Goal: Task Accomplishment & Management: Manage account settings

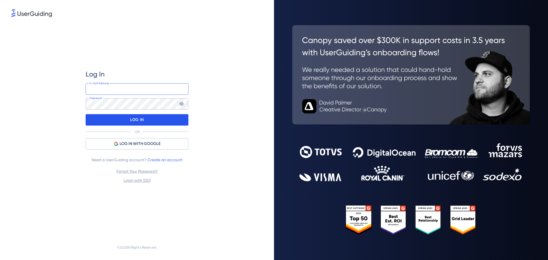
type input "[PERSON_NAME][EMAIL_ADDRESS][DOMAIN_NAME]"
click at [134, 121] on p "LOG IN" at bounding box center [136, 119] width 13 height 9
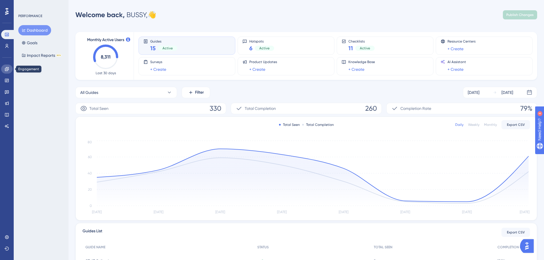
click at [8, 69] on icon at bounding box center [7, 69] width 4 height 4
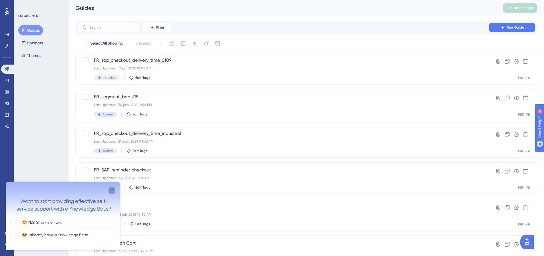
click at [112, 188] on div "Close survey" at bounding box center [111, 190] width 7 height 7
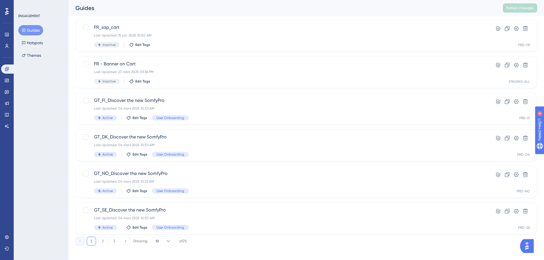
scroll to position [183, 0]
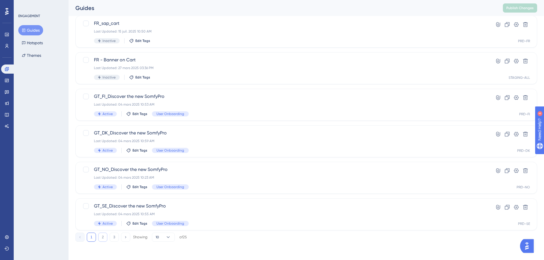
click at [103, 240] on button "2" at bounding box center [102, 237] width 9 height 9
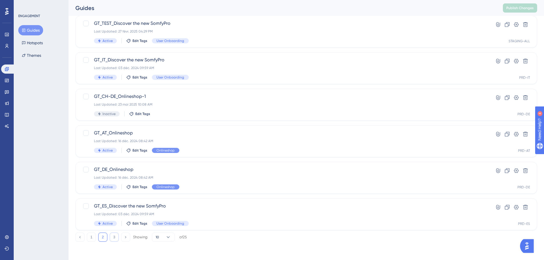
click at [114, 237] on button "3" at bounding box center [114, 237] width 9 height 9
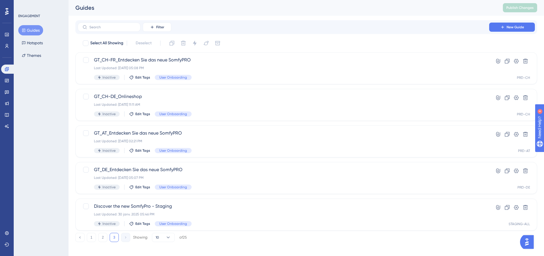
scroll to position [0, 0]
click at [164, 236] on button "10" at bounding box center [163, 237] width 23 height 9
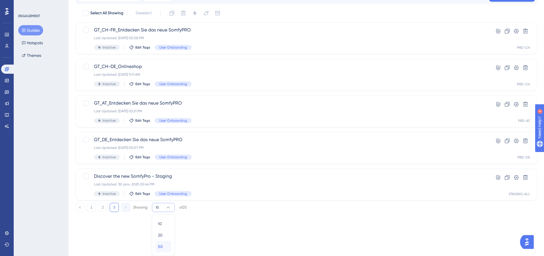
click at [163, 247] on div "50 50" at bounding box center [163, 246] width 11 height 11
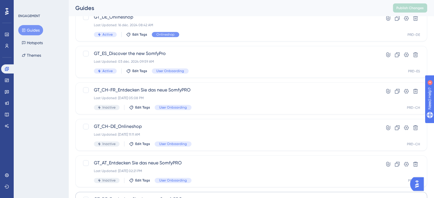
scroll to position [675, 0]
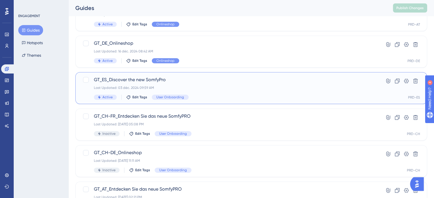
click at [130, 78] on span "GT_ES_Discover the new SomfyPro" at bounding box center [228, 79] width 269 height 7
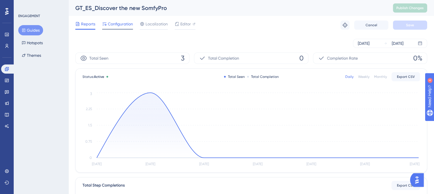
click at [114, 25] on span "Configuration" at bounding box center [120, 24] width 25 height 7
click at [27, 31] on button "Guides" at bounding box center [30, 30] width 25 height 10
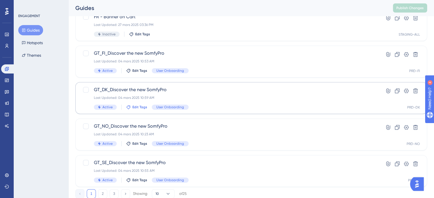
scroll to position [228, 0]
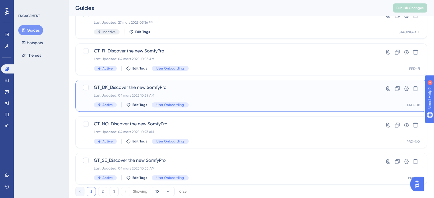
click at [123, 88] on span "GT_DK_Discover the new SomfyPro" at bounding box center [228, 87] width 269 height 7
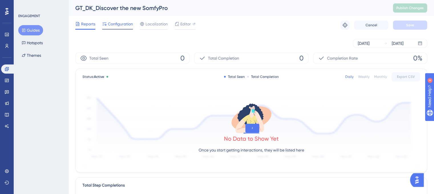
click at [114, 23] on span "Configuration" at bounding box center [120, 24] width 25 height 7
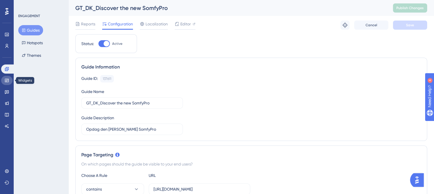
click at [3, 84] on link at bounding box center [6, 80] width 11 height 9
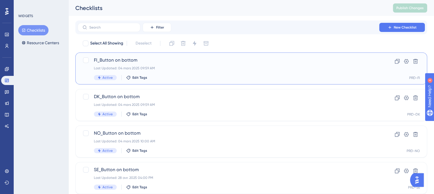
click at [111, 58] on span "FI_Button on bottom" at bounding box center [228, 60] width 269 height 7
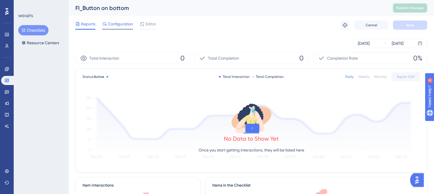
click at [122, 25] on span "Configuration" at bounding box center [120, 24] width 25 height 7
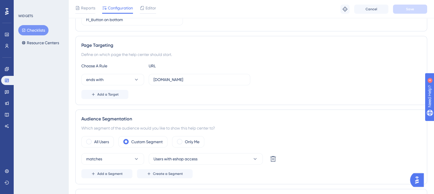
scroll to position [114, 0]
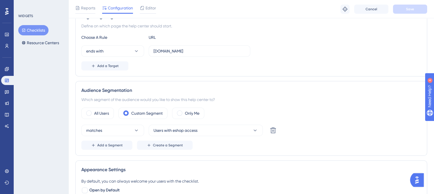
click at [28, 31] on button "Checklists" at bounding box center [33, 30] width 30 height 10
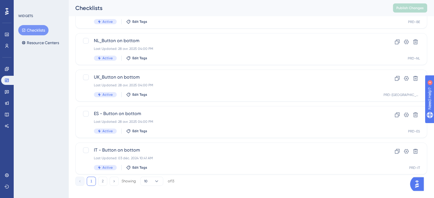
scroll to position [244, 0]
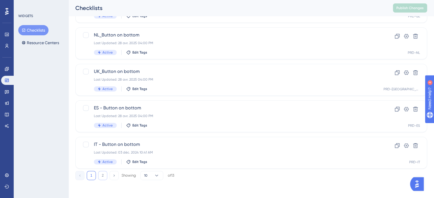
click at [102, 174] on button "2" at bounding box center [102, 175] width 9 height 9
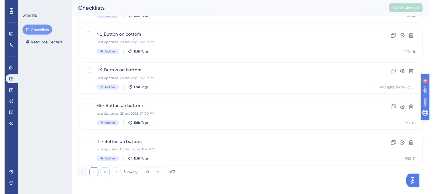
scroll to position [0, 0]
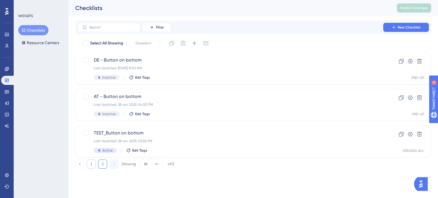
click at [90, 165] on button "1" at bounding box center [91, 164] width 9 height 9
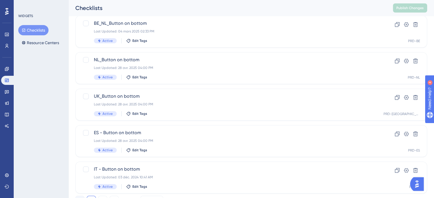
scroll to position [244, 0]
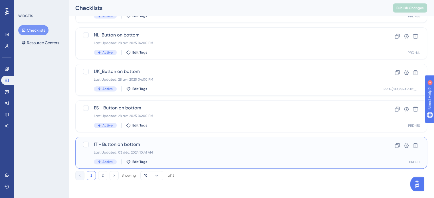
click at [121, 142] on span "IT - Button on bottom" at bounding box center [228, 144] width 269 height 7
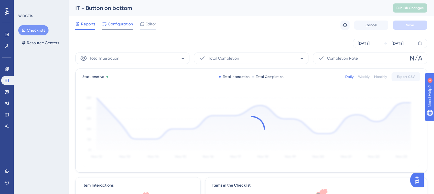
click at [120, 25] on span "Configuration" at bounding box center [120, 24] width 25 height 7
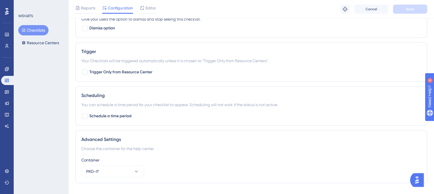
scroll to position [309, 0]
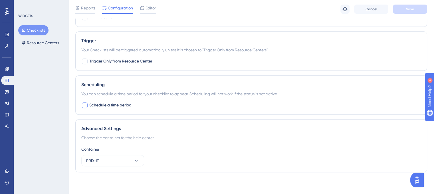
click at [83, 105] on div at bounding box center [85, 105] width 6 height 6
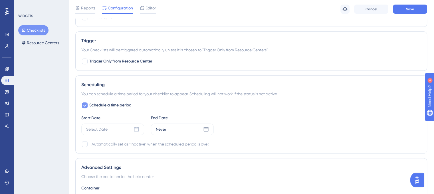
click at [83, 105] on icon at bounding box center [84, 105] width 3 height 5
checkbox input "false"
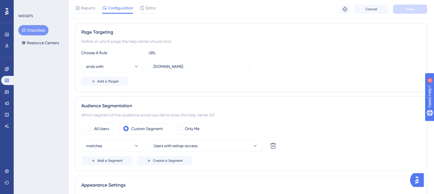
scroll to position [114, 0]
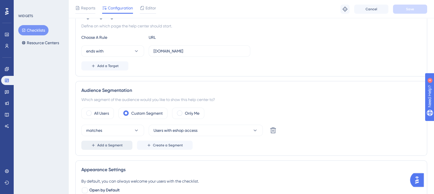
click at [124, 146] on button "Add a Segment" at bounding box center [106, 145] width 51 height 9
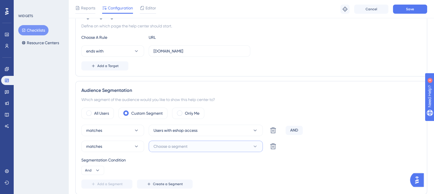
click at [184, 144] on span "Choose a segment" at bounding box center [171, 146] width 34 height 7
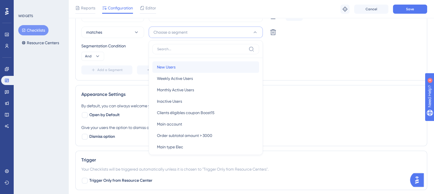
click at [174, 66] on span "New Users" at bounding box center [166, 67] width 19 height 7
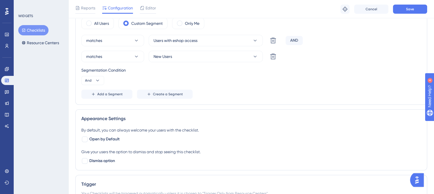
scroll to position [143, 0]
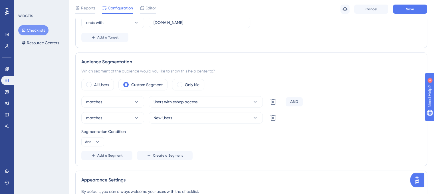
click at [422, 183] on img "Open AI Assistant Launcher" at bounding box center [417, 180] width 10 height 10
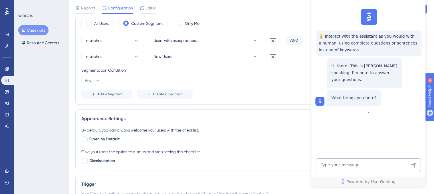
scroll to position [112, 0]
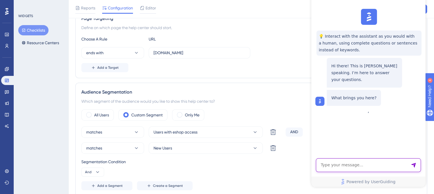
click at [356, 166] on textarea "AI Assistant Text Input" at bounding box center [368, 165] width 105 height 14
click at [391, 161] on textarea "si [PERSON_NAME] une Checklist sur l'audience éNew users"" at bounding box center [368, 162] width 105 height 19
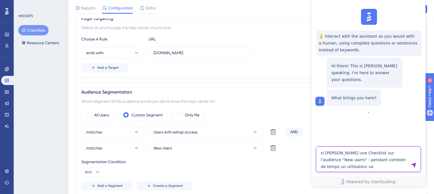
click at [375, 161] on textarea "si [PERSON_NAME] une Checklist sur l'audience "New users" : pendant combien de …" at bounding box center [368, 159] width 105 height 26
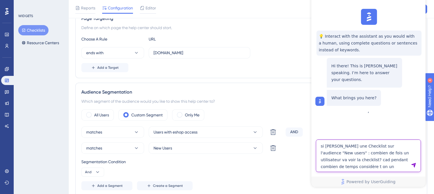
type textarea "si [PERSON_NAME] une Checklist sur l'audience "New users" : combien de fois un …"
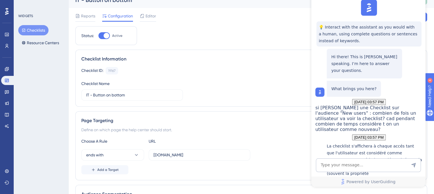
scroll to position [0, 0]
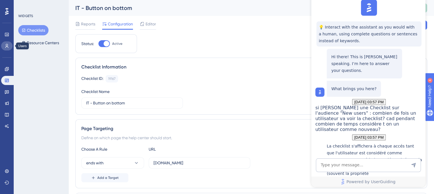
click at [6, 44] on icon at bounding box center [7, 46] width 5 height 5
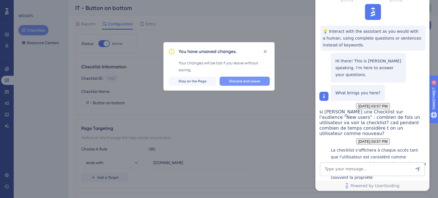
click at [251, 80] on span "Discard and Leave" at bounding box center [244, 81] width 31 height 5
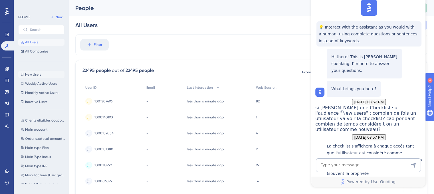
click at [27, 76] on span "New Users" at bounding box center [33, 74] width 16 height 5
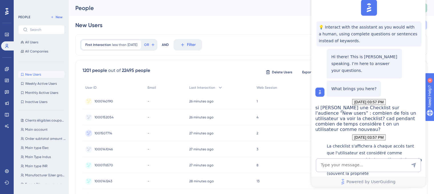
click at [236, 25] on div "New Users Save as a New Segment" at bounding box center [251, 25] width 352 height 18
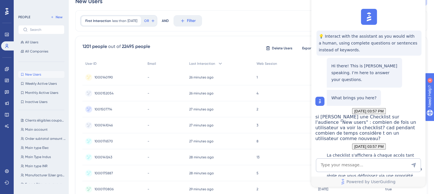
scroll to position [0, 0]
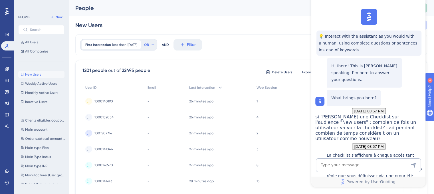
click at [287, 23] on div "New Users Save as a New Segment" at bounding box center [251, 25] width 352 height 18
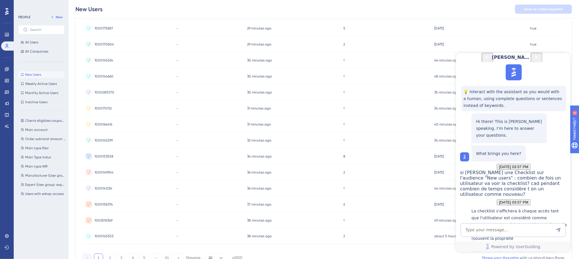
scroll to position [143, 0]
click at [539, 59] on icon "Close Button" at bounding box center [536, 56] width 7 height 7
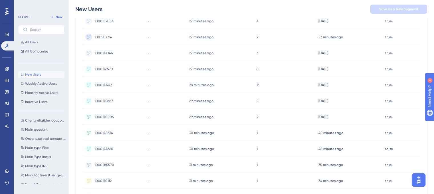
scroll to position [0, 0]
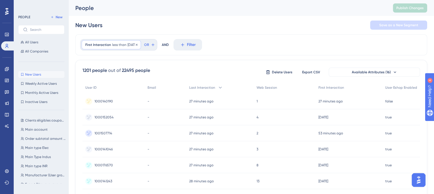
click at [118, 43] on span "less than" at bounding box center [119, 45] width 14 height 5
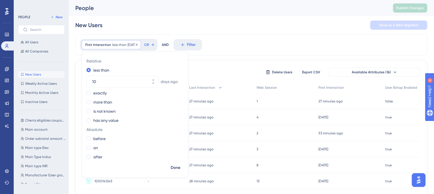
click at [96, 44] on span "First Interaction" at bounding box center [98, 45] width 26 height 5
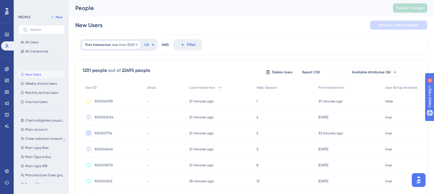
click at [96, 44] on span "First Interaction" at bounding box center [98, 45] width 26 height 5
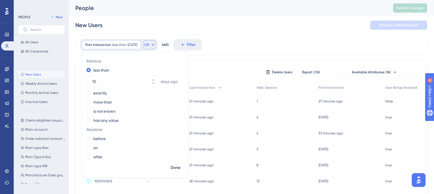
click at [149, 45] on span "OR" at bounding box center [146, 45] width 5 height 5
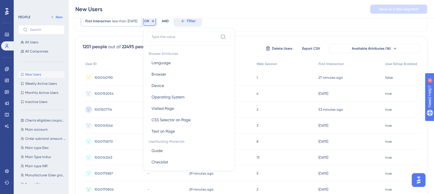
click at [270, 19] on div "First Interaction less than [DATE] [DATE] Remove OR Browser Attributes Language…" at bounding box center [251, 21] width 352 height 21
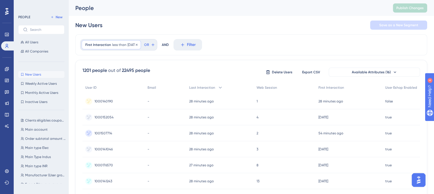
click at [137, 44] on span "[DATE]" at bounding box center [133, 45] width 10 height 5
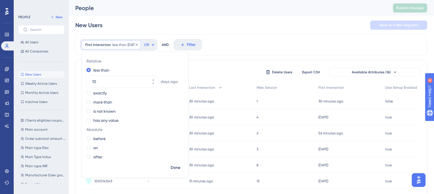
click at [115, 45] on span "less than" at bounding box center [119, 45] width 14 height 5
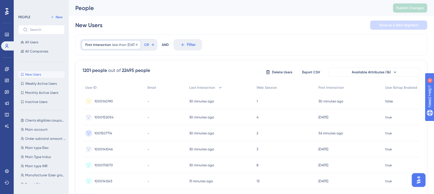
click at [134, 47] on span "[DATE]" at bounding box center [133, 45] width 10 height 5
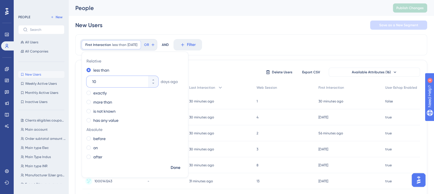
click at [94, 81] on input "10" at bounding box center [119, 81] width 55 height 7
type input "60"
click at [168, 21] on div "New Users Save as a New Segment" at bounding box center [251, 25] width 352 height 18
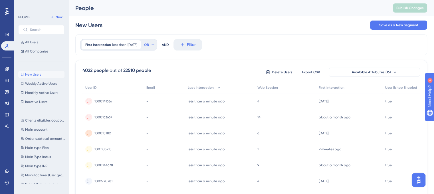
click at [247, 29] on div "New Users Save as a New Segment" at bounding box center [251, 25] width 352 height 18
click at [36, 85] on span "Weekly Active Users" at bounding box center [41, 83] width 32 height 5
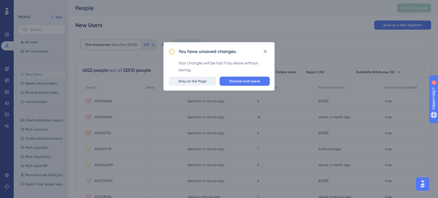
click at [190, 84] on button "Stay on the Page" at bounding box center [192, 81] width 47 height 9
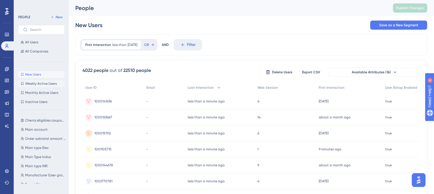
click at [30, 83] on span "Weekly Active Users" at bounding box center [41, 83] width 32 height 5
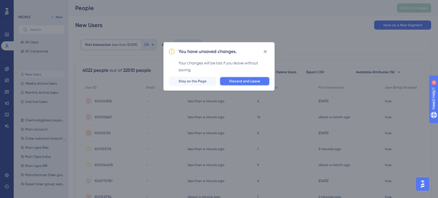
click at [244, 81] on span "Discard and Leave" at bounding box center [244, 81] width 31 height 5
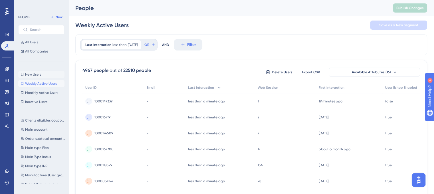
click at [33, 73] on span "New Users" at bounding box center [33, 74] width 16 height 5
click at [124, 46] on span "less than" at bounding box center [119, 45] width 14 height 5
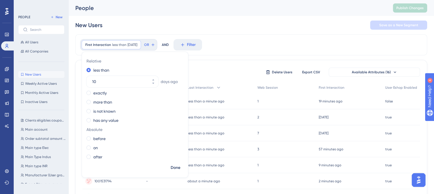
click at [255, 44] on div "First Interaction less than [DATE] [DATE] Remove Relative less than [DATE] exac…" at bounding box center [251, 44] width 352 height 21
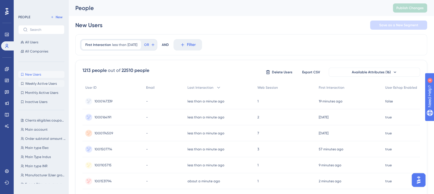
click at [39, 85] on span "Weekly Active Users" at bounding box center [41, 83] width 32 height 5
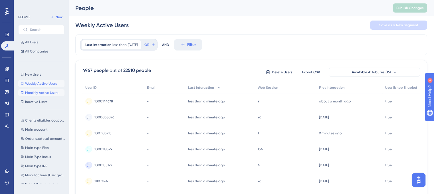
click at [37, 95] on span "Monthly Active Users" at bounding box center [41, 92] width 33 height 5
click at [30, 75] on span "New Users" at bounding box center [33, 74] width 16 height 5
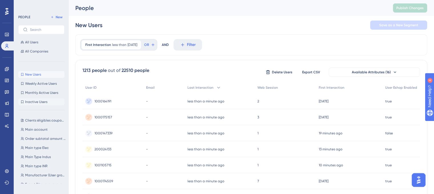
click at [41, 103] on span "Inactive Users" at bounding box center [36, 102] width 22 height 5
click at [32, 74] on span "New Users" at bounding box center [33, 74] width 16 height 5
click at [124, 43] on span "less than" at bounding box center [119, 45] width 14 height 5
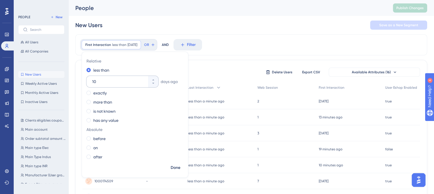
click at [93, 80] on input "10" at bounding box center [119, 81] width 55 height 7
type input "60"
click at [178, 168] on span "Done" at bounding box center [176, 167] width 10 height 7
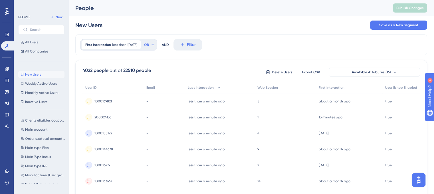
click at [263, 49] on div "First Interaction less than [DATE] [DATE] Remove OR AND Filter" at bounding box center [251, 44] width 352 height 21
click at [379, 26] on button "Save as a New Segment" at bounding box center [398, 25] width 57 height 9
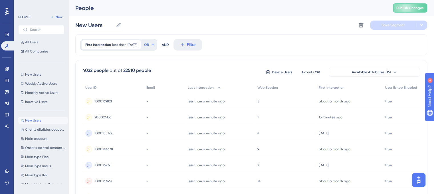
click at [101, 24] on input "New Users" at bounding box center [94, 25] width 38 height 8
type input "Somfy New Users"
click at [235, 28] on div "Somfy New Users Somfy New Users Delete Segment Save Segment Actions" at bounding box center [251, 25] width 352 height 18
click at [390, 24] on span "Save Segment" at bounding box center [393, 25] width 23 height 5
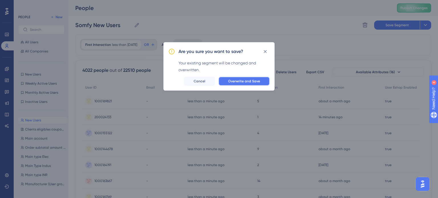
click at [245, 82] on span "Overwrite and Save" at bounding box center [244, 81] width 32 height 5
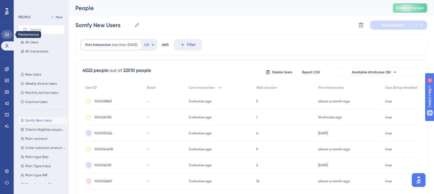
click at [6, 35] on icon at bounding box center [7, 34] width 5 height 5
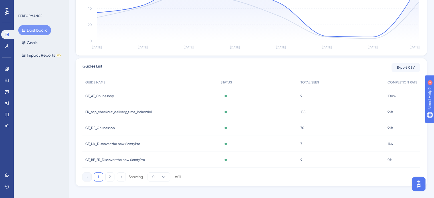
scroll to position [171, 0]
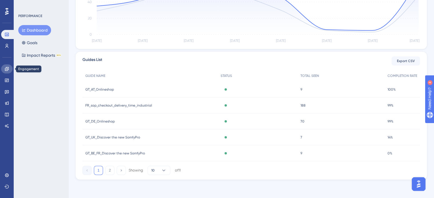
drag, startPoint x: 4, startPoint y: 71, endPoint x: 7, endPoint y: 71, distance: 2.9
click at [4, 71] on link at bounding box center [6, 69] width 11 height 9
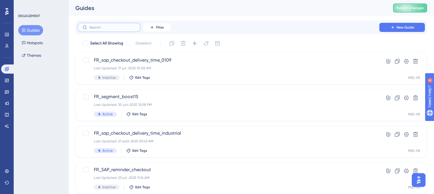
click at [116, 26] on input "text" at bounding box center [112, 27] width 46 height 4
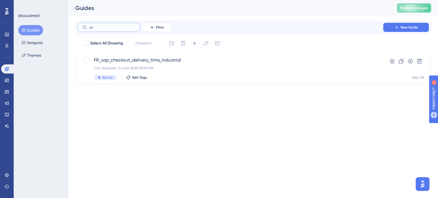
type input "use"
checkbox input "true"
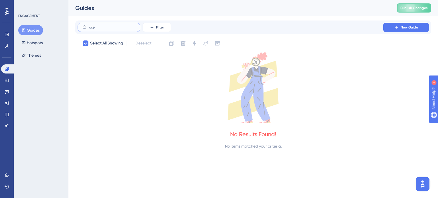
type input "us"
checkbox input "false"
type input "u"
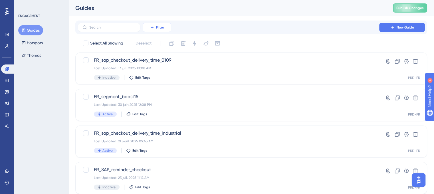
click at [151, 24] on button "Filter" at bounding box center [157, 27] width 29 height 9
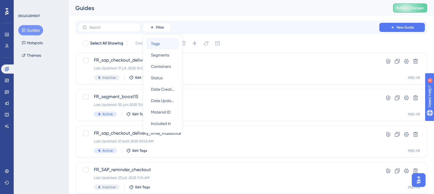
click at [156, 47] on span "Tags" at bounding box center [155, 43] width 9 height 7
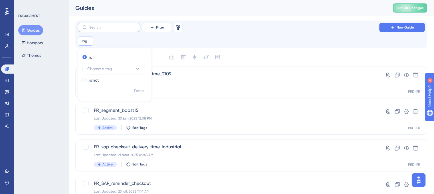
click at [88, 29] on label at bounding box center [109, 27] width 63 height 9
click at [89, 29] on input "text" at bounding box center [112, 27] width 46 height 4
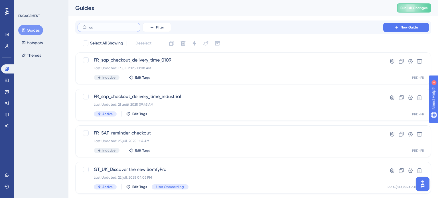
type input "use"
checkbox input "true"
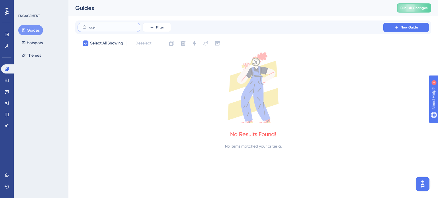
type input "user"
click at [27, 29] on button "Guides" at bounding box center [30, 30] width 25 height 10
click at [85, 43] on icon at bounding box center [85, 44] width 3 height 2
click at [31, 45] on button "Hotspots" at bounding box center [32, 43] width 28 height 10
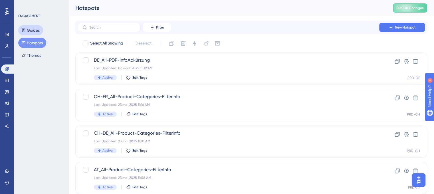
click at [39, 32] on button "Guides" at bounding box center [30, 30] width 25 height 10
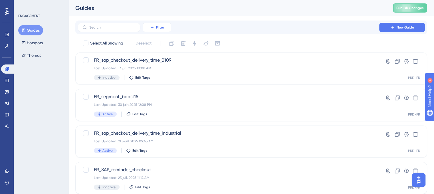
click at [150, 26] on icon at bounding box center [152, 27] width 5 height 5
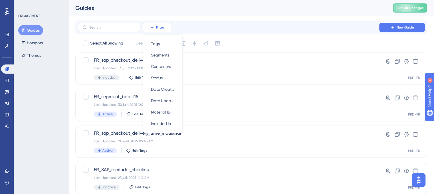
click at [150, 26] on icon at bounding box center [152, 27] width 5 height 5
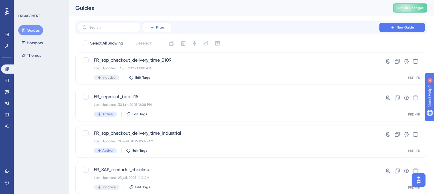
click at [154, 27] on icon at bounding box center [152, 27] width 5 height 5
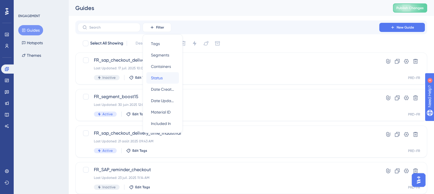
click at [159, 76] on span "Status" at bounding box center [157, 78] width 12 height 7
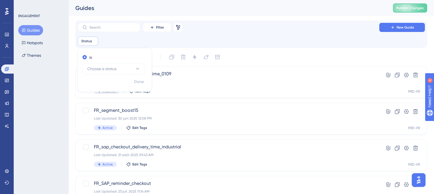
click at [76, 41] on div "Filter Remove Filters New Guide Status Remove is Choose a status Done" at bounding box center [251, 34] width 352 height 27
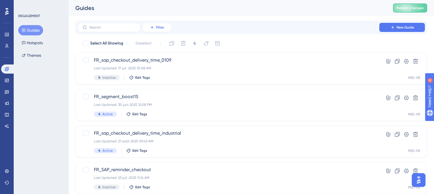
click at [162, 25] on span "Filter" at bounding box center [160, 27] width 8 height 5
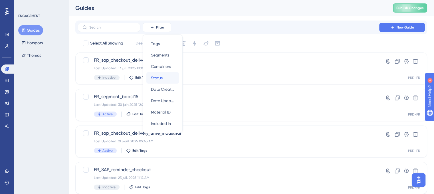
click at [167, 78] on div "Status Status" at bounding box center [162, 77] width 23 height 11
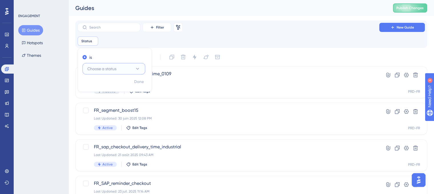
click at [139, 67] on icon at bounding box center [138, 69] width 6 height 6
click at [108, 85] on div "Active Active" at bounding box center [114, 85] width 46 height 11
click at [216, 27] on div "Filter Remove Filters New Guide" at bounding box center [251, 27] width 347 height 9
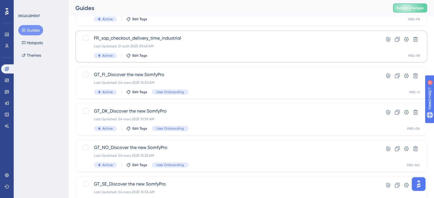
scroll to position [86, 0]
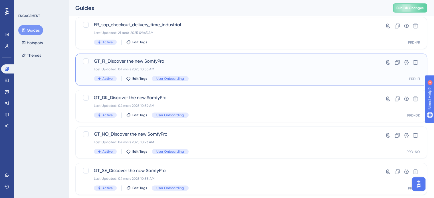
click at [129, 63] on span "GT_FI_Discover the new SomfyPro" at bounding box center [228, 61] width 269 height 7
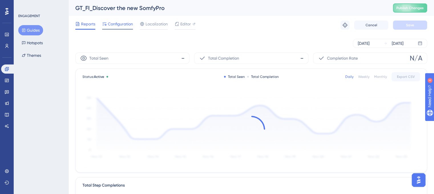
click at [119, 23] on span "Configuration" at bounding box center [120, 24] width 25 height 7
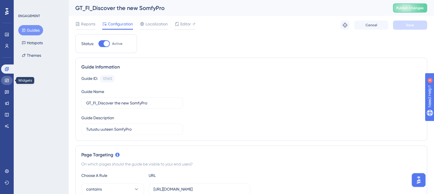
click at [5, 78] on icon at bounding box center [7, 80] width 5 height 5
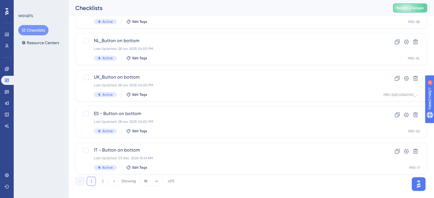
scroll to position [244, 0]
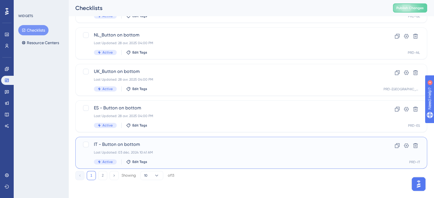
click at [121, 146] on span "IT - Button on bottom" at bounding box center [228, 144] width 269 height 7
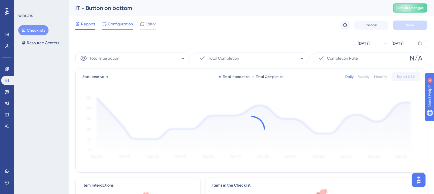
click at [117, 22] on span "Configuration" at bounding box center [120, 24] width 25 height 7
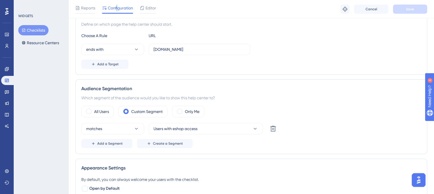
scroll to position [171, 0]
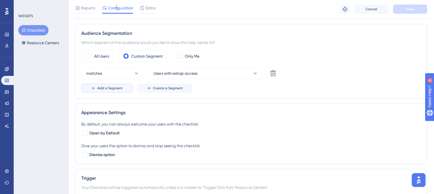
click at [101, 88] on span "Add a Segment" at bounding box center [109, 88] width 25 height 5
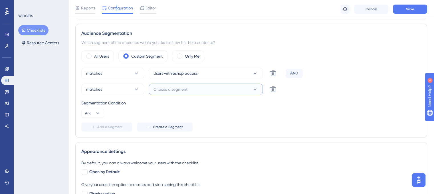
click at [178, 89] on span "Choose a segment" at bounding box center [171, 89] width 34 height 7
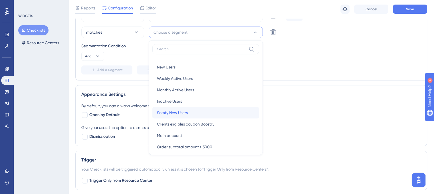
click at [178, 110] on span "Somfy New Users" at bounding box center [172, 112] width 31 height 7
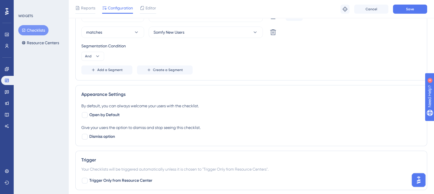
click at [323, 61] on div "matches Users with eshop access Delete AND matches Somfy New Users Delete Segme…" at bounding box center [251, 43] width 340 height 64
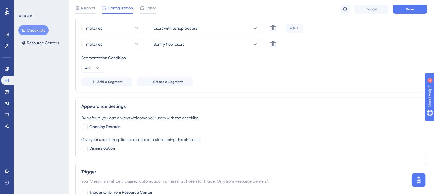
scroll to position [143, 0]
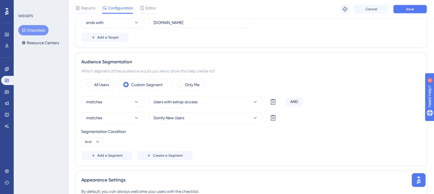
click at [403, 9] on button "Save" at bounding box center [410, 9] width 34 height 9
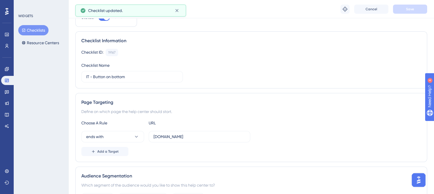
scroll to position [0, 0]
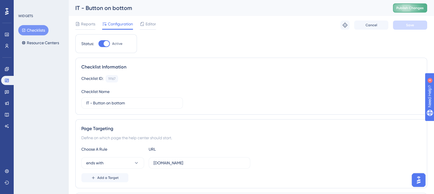
click at [413, 8] on span "Publish Changes" at bounding box center [409, 8] width 27 height 5
click at [7, 44] on icon at bounding box center [7, 46] width 5 height 5
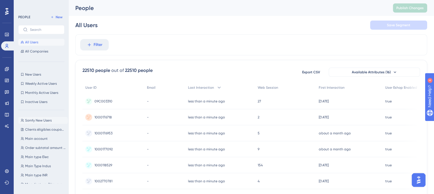
click at [37, 121] on span "Somfy New Users" at bounding box center [38, 120] width 27 height 5
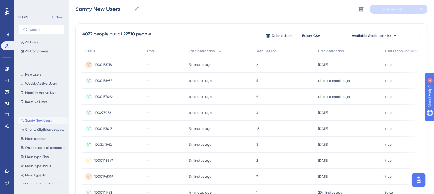
scroll to position [0, 4]
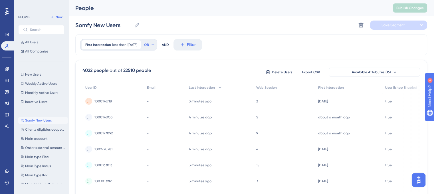
click at [255, 44] on div "First Interaction less than [DATE] [DATE] Remove OR AND Filter" at bounding box center [251, 44] width 352 height 21
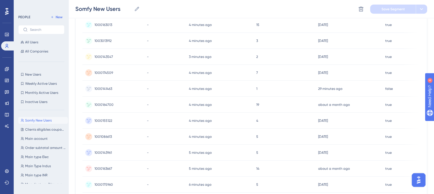
scroll to position [266, 4]
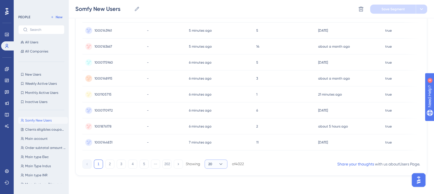
click at [218, 165] on icon at bounding box center [221, 164] width 6 height 6
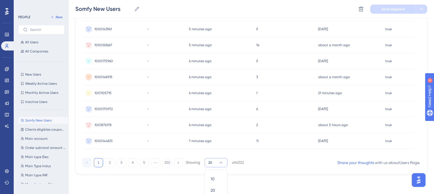
scroll to position [296, 4]
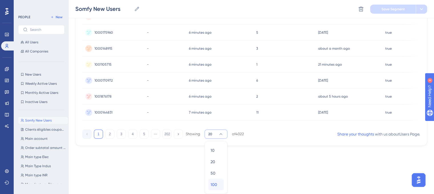
click at [212, 182] on span "100" at bounding box center [214, 184] width 7 height 7
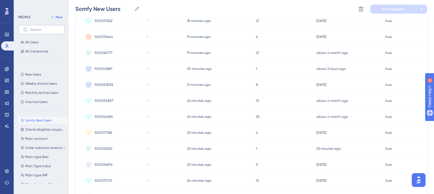
scroll to position [946, 4]
click at [35, 29] on input "text" at bounding box center [45, 30] width 30 height 4
paste input "1002874331"
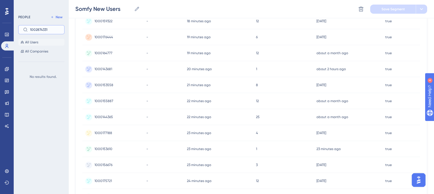
type input "1002874331"
click at [32, 43] on span "All Users" at bounding box center [31, 42] width 13 height 5
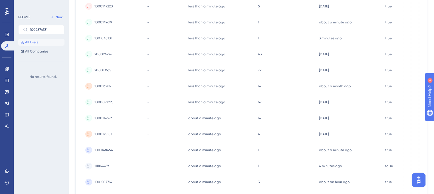
scroll to position [0, 4]
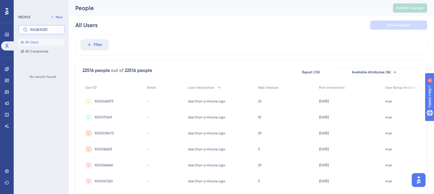
click at [41, 30] on input "1002874331" at bounding box center [45, 30] width 30 height 4
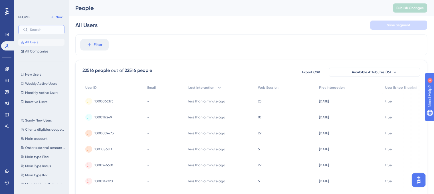
click at [31, 31] on input "text" at bounding box center [45, 30] width 30 height 4
paste input "1003169604"
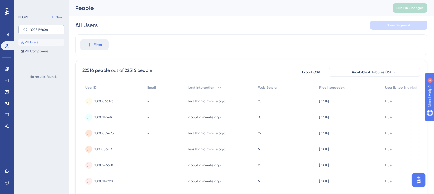
click at [40, 27] on label "1003169604" at bounding box center [41, 29] width 46 height 9
click at [40, 28] on input "1003169604" at bounding box center [45, 30] width 30 height 4
click at [40, 27] on label "1003169604" at bounding box center [41, 29] width 46 height 9
click at [40, 28] on input "1003169604" at bounding box center [45, 30] width 30 height 4
paste input "1000067521"
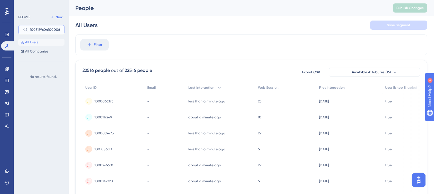
scroll to position [0, 6]
click at [42, 29] on input "10031696041000067521" at bounding box center [45, 30] width 30 height 4
paste input "text"
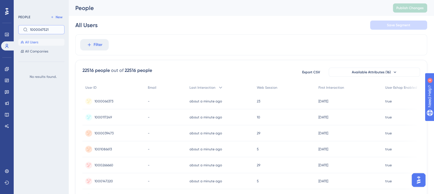
click at [41, 28] on input "1000067521" at bounding box center [45, 30] width 30 height 4
paste input "0964"
type input "1000060964"
click at [39, 29] on input "1000060964" at bounding box center [45, 30] width 30 height 4
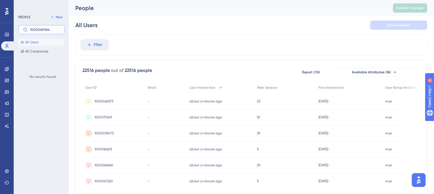
click at [39, 29] on input "1000060964" at bounding box center [45, 30] width 30 height 4
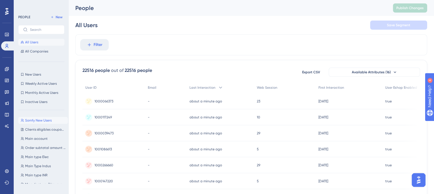
click at [41, 120] on span "Somfy New Users" at bounding box center [38, 120] width 27 height 5
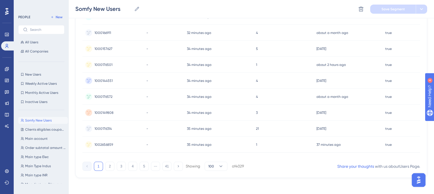
scroll to position [1545, 4]
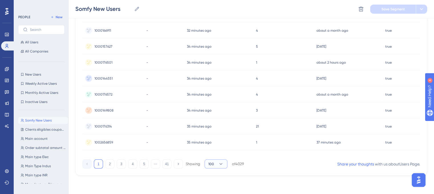
click at [218, 162] on icon at bounding box center [221, 164] width 6 height 6
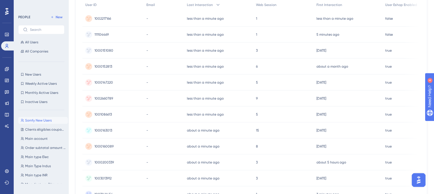
scroll to position [0, 4]
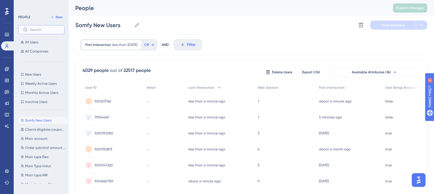
click at [44, 29] on input "text" at bounding box center [45, 30] width 30 height 4
paste input "1000215605"
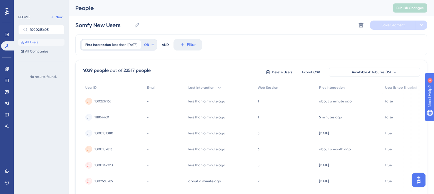
click at [34, 43] on span "All Users" at bounding box center [31, 42] width 13 height 5
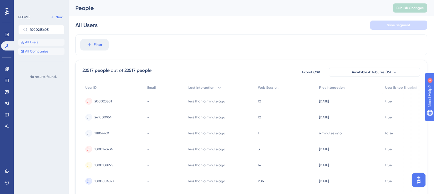
click at [37, 51] on span "All Companies" at bounding box center [36, 51] width 23 height 5
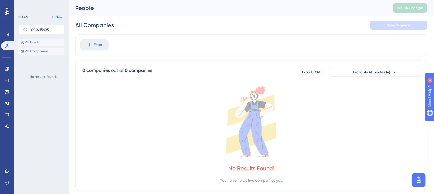
click at [35, 41] on span "All Users" at bounding box center [31, 42] width 13 height 5
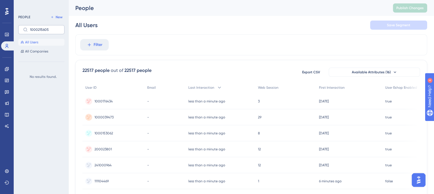
click at [37, 27] on label "1000215605" at bounding box center [41, 29] width 46 height 9
click at [37, 28] on input "1000215605" at bounding box center [45, 30] width 30 height 4
click at [37, 27] on label "1000215605" at bounding box center [41, 29] width 46 height 9
click at [37, 28] on input "1000215605" at bounding box center [45, 30] width 30 height 4
click at [43, 27] on label "1000215605" at bounding box center [41, 29] width 46 height 9
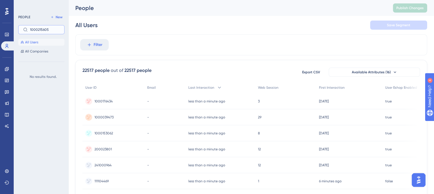
click at [43, 28] on input "1000215605" at bounding box center [45, 30] width 30 height 4
click at [43, 27] on label "1000215605" at bounding box center [41, 29] width 46 height 9
click at [43, 28] on input "1000215605" at bounding box center [45, 30] width 30 height 4
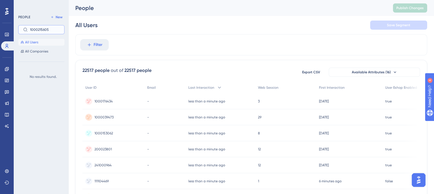
paste input "3183524"
click at [39, 28] on input "1003183524" at bounding box center [45, 30] width 30 height 4
paste input "2736210"
click at [40, 29] on input "1002736210" at bounding box center [45, 30] width 30 height 4
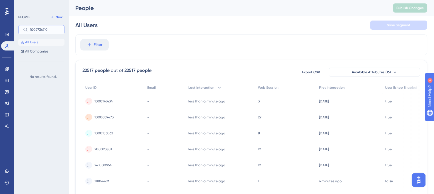
click at [40, 29] on input "1002736210" at bounding box center [45, 30] width 30 height 4
paste input "1449221"
click at [44, 29] on input "1001449221" at bounding box center [45, 30] width 30 height 4
paste input "3202279"
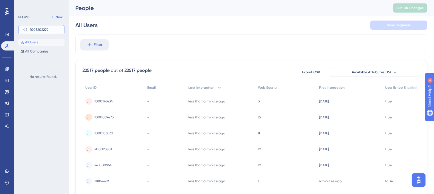
click at [37, 29] on input "1003202279" at bounding box center [45, 30] width 30 height 4
paste input "0066347"
type input "1000066347"
click at [6, 69] on icon at bounding box center [7, 69] width 5 height 5
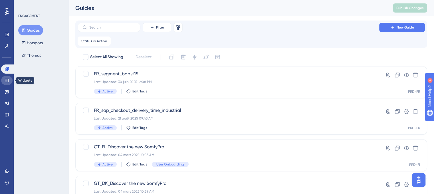
click at [8, 80] on icon at bounding box center [7, 80] width 5 height 5
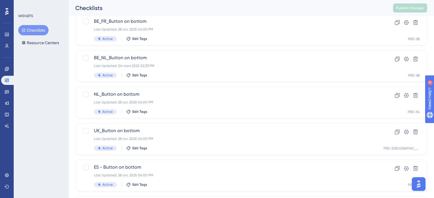
scroll to position [244, 0]
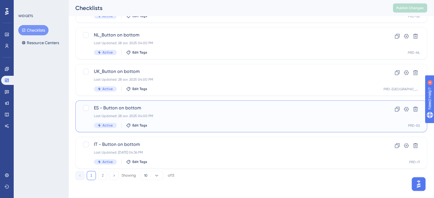
click at [117, 106] on span "ES - Button on bottom" at bounding box center [228, 108] width 269 height 7
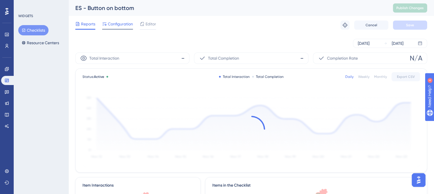
click at [121, 25] on span "Configuration" at bounding box center [120, 24] width 25 height 7
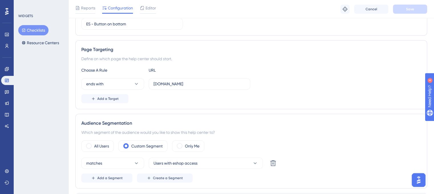
scroll to position [114, 0]
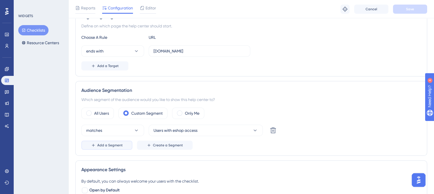
click at [110, 148] on button "Add a Segment" at bounding box center [106, 145] width 51 height 9
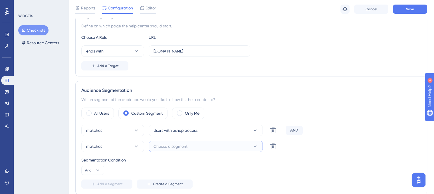
click at [176, 148] on span "Choose a segment" at bounding box center [171, 146] width 34 height 7
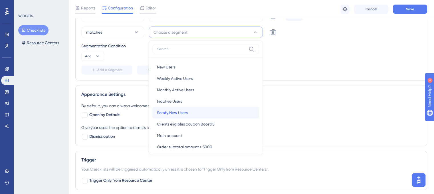
click at [172, 114] on span "Somfy New Users" at bounding box center [172, 112] width 31 height 7
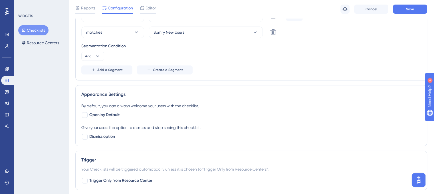
click at [317, 67] on div "Add a Segment Create a Segment" at bounding box center [251, 69] width 340 height 9
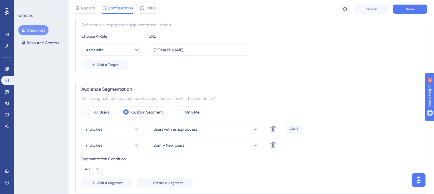
scroll to position [114, 0]
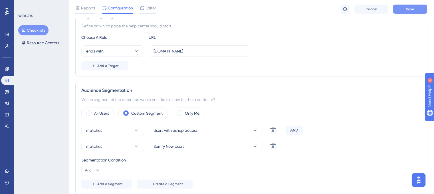
click at [408, 9] on span "Save" at bounding box center [410, 9] width 8 height 5
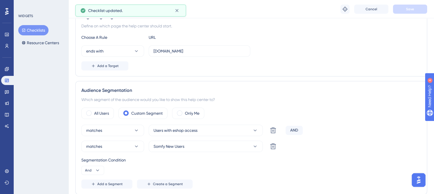
click at [33, 32] on button "Checklists" at bounding box center [33, 30] width 30 height 10
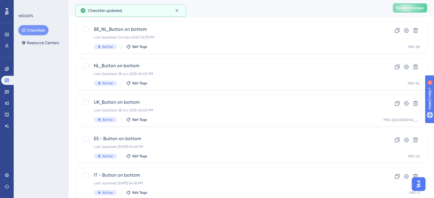
scroll to position [244, 0]
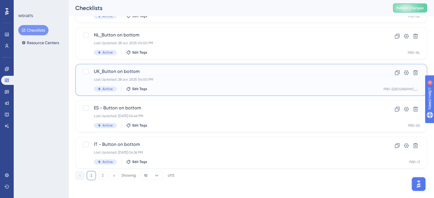
click at [124, 72] on span "UK_Button on bottom" at bounding box center [228, 71] width 269 height 7
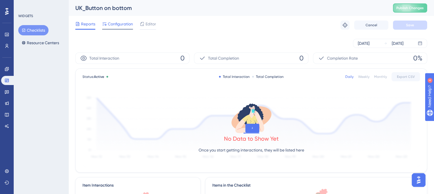
click at [118, 26] on span "Configuration" at bounding box center [120, 24] width 25 height 7
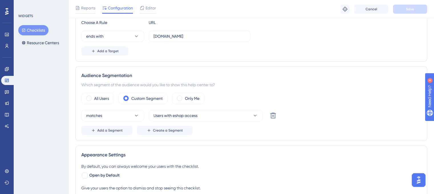
scroll to position [143, 0]
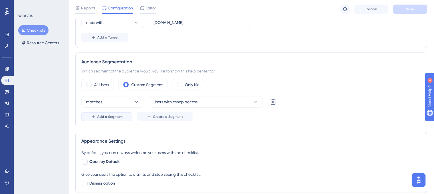
click at [108, 115] on span "Add a Segment" at bounding box center [109, 116] width 25 height 5
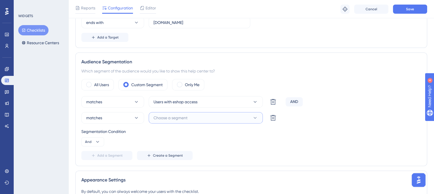
click at [164, 116] on span "Choose a segment" at bounding box center [171, 117] width 34 height 7
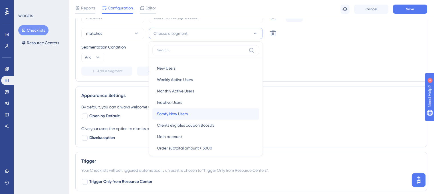
click at [181, 114] on span "Somfy New Users" at bounding box center [172, 113] width 31 height 7
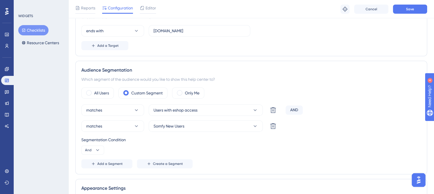
scroll to position [113, 0]
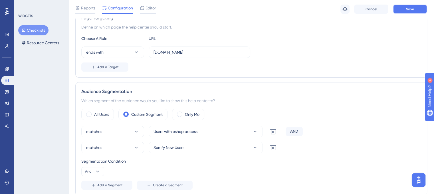
click at [410, 7] on span "Save" at bounding box center [410, 9] width 8 height 5
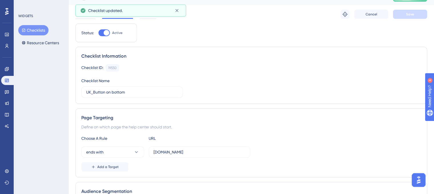
scroll to position [0, 0]
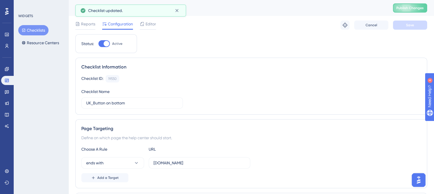
click at [29, 32] on button "Checklists" at bounding box center [33, 30] width 30 height 10
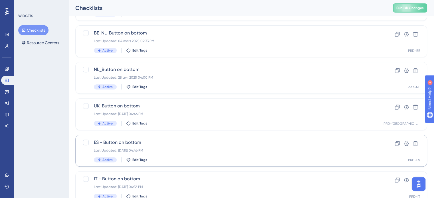
scroll to position [200, 0]
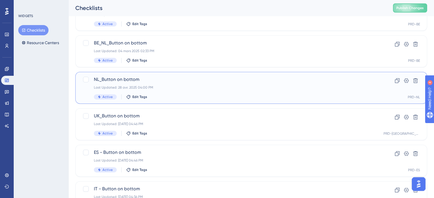
click at [115, 79] on span "NL_Button on bottom" at bounding box center [228, 79] width 269 height 7
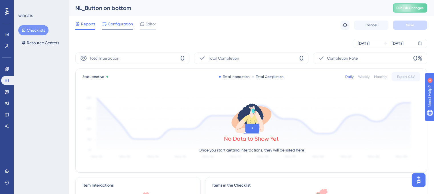
click at [117, 24] on span "Configuration" at bounding box center [120, 24] width 25 height 7
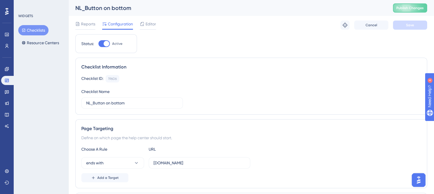
scroll to position [114, 0]
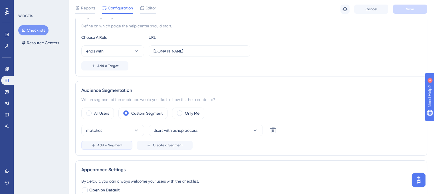
click at [127, 144] on button "Add a Segment" at bounding box center [106, 145] width 51 height 9
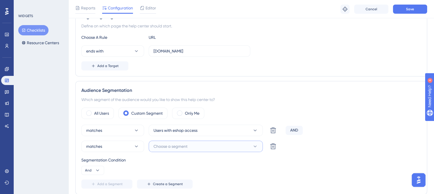
click at [166, 146] on span "Choose a segment" at bounding box center [171, 146] width 34 height 7
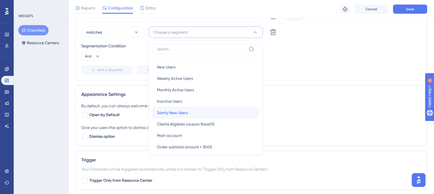
click at [180, 113] on span "Somfy New Users" at bounding box center [172, 112] width 31 height 7
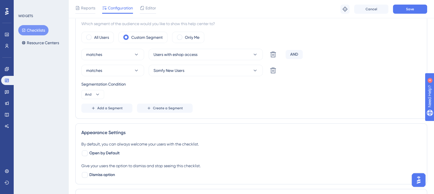
scroll to position [143, 0]
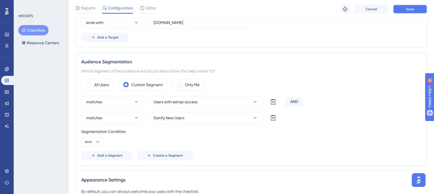
click at [403, 8] on button "Save" at bounding box center [410, 9] width 34 height 9
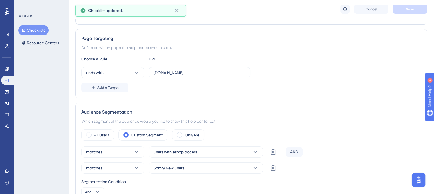
scroll to position [86, 0]
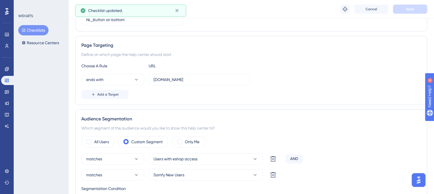
click at [32, 31] on button "Checklists" at bounding box center [33, 30] width 30 height 10
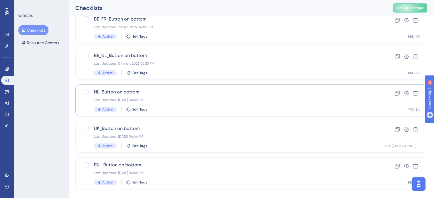
scroll to position [159, 0]
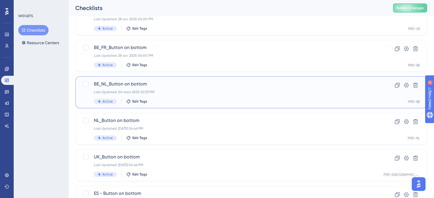
click at [122, 84] on span "BE_NL_Button on bottom" at bounding box center [228, 84] width 269 height 7
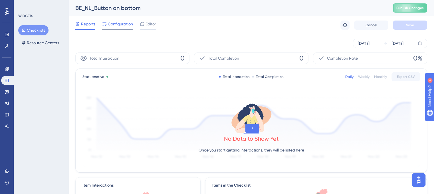
click at [118, 24] on span "Configuration" at bounding box center [120, 24] width 25 height 7
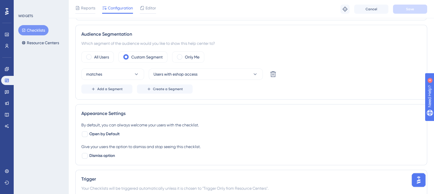
scroll to position [171, 0]
click at [120, 88] on span "Add a Segment" at bounding box center [109, 88] width 25 height 5
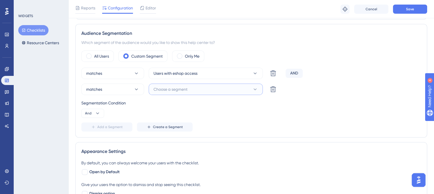
click at [159, 88] on span "Choose a segment" at bounding box center [171, 89] width 34 height 7
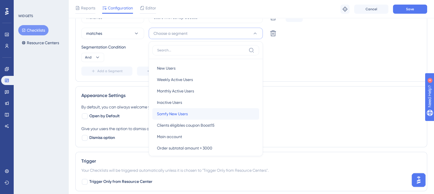
click at [176, 110] on span "Somfy New Users" at bounding box center [172, 113] width 31 height 7
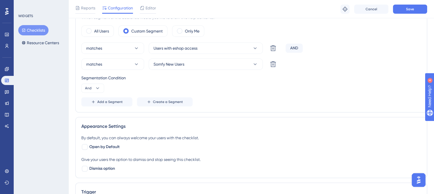
scroll to position [142, 0]
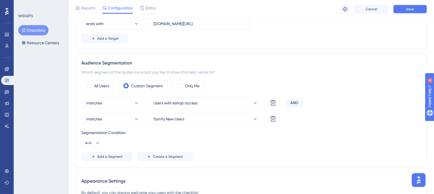
click at [406, 7] on span "Save" at bounding box center [410, 9] width 8 height 5
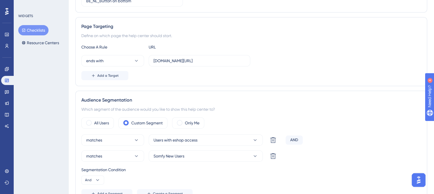
scroll to position [0, 0]
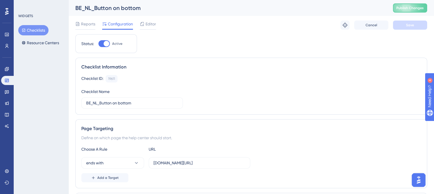
click at [21, 27] on button "Checklists" at bounding box center [33, 30] width 30 height 10
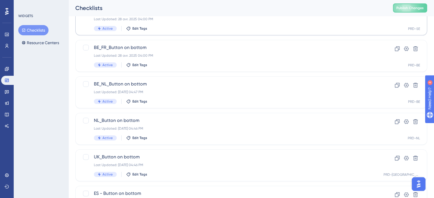
scroll to position [130, 0]
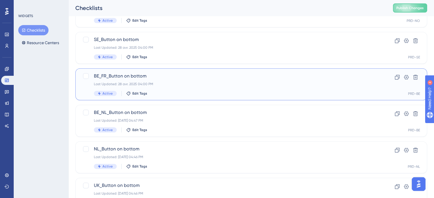
click at [113, 76] on span "BE_FR_Button on bottom" at bounding box center [228, 76] width 269 height 7
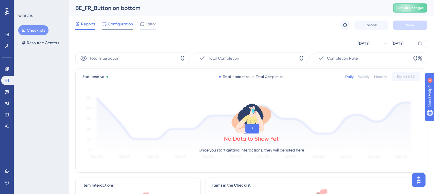
click at [117, 23] on span "Configuration" at bounding box center [120, 24] width 25 height 7
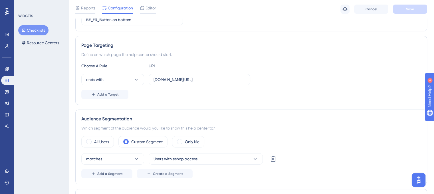
scroll to position [143, 0]
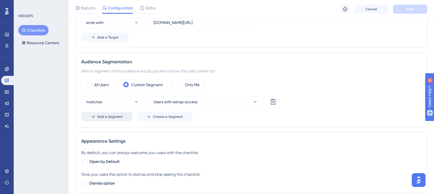
click at [104, 117] on span "Add a Segment" at bounding box center [109, 116] width 25 height 5
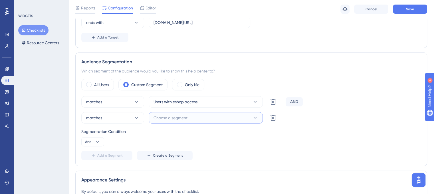
click at [201, 117] on button "Choose a segment" at bounding box center [206, 117] width 114 height 11
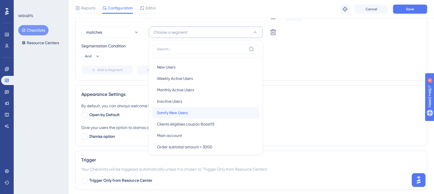
click at [178, 114] on span "Somfy New Users" at bounding box center [172, 112] width 31 height 7
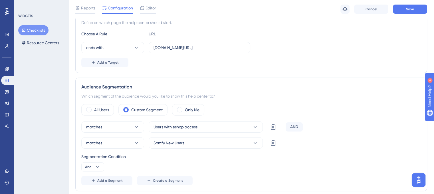
scroll to position [114, 0]
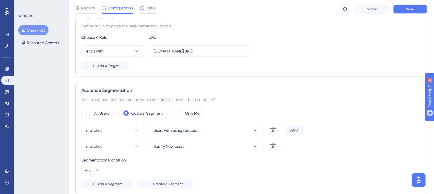
click at [402, 12] on button "Save" at bounding box center [410, 9] width 34 height 9
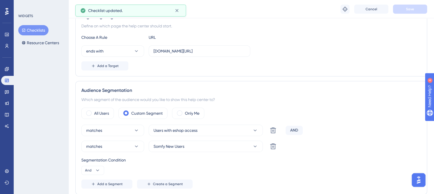
click at [38, 31] on button "Checklists" at bounding box center [33, 30] width 30 height 10
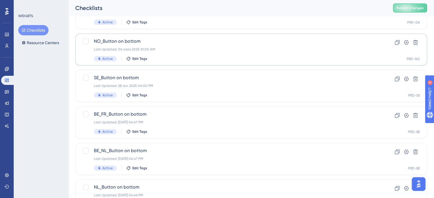
scroll to position [57, 0]
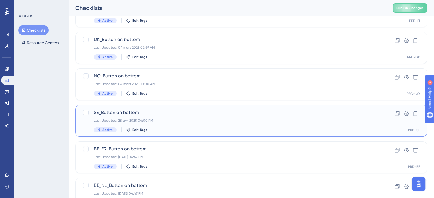
click at [122, 113] on span "SE_Button on bottom" at bounding box center [228, 112] width 269 height 7
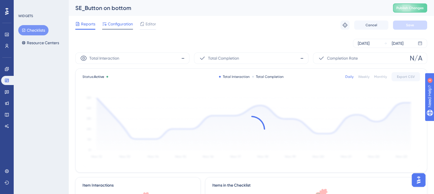
click at [121, 27] on span "Configuration" at bounding box center [120, 24] width 25 height 7
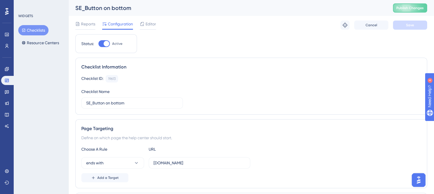
scroll to position [57, 0]
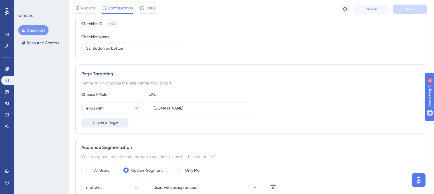
click at [105, 124] on span "Add a Target" at bounding box center [107, 123] width 21 height 5
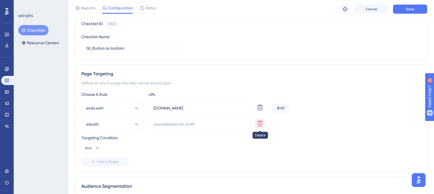
click at [261, 111] on icon at bounding box center [260, 107] width 7 height 7
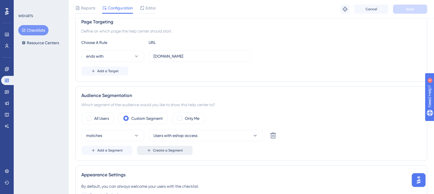
scroll to position [114, 0]
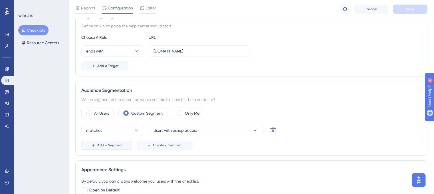
click at [122, 145] on button "Add a Segment" at bounding box center [106, 145] width 51 height 9
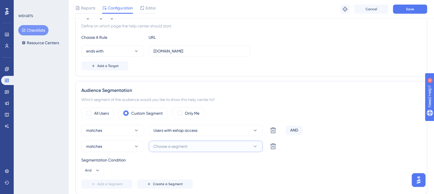
click at [183, 145] on span "Choose a segment" at bounding box center [171, 146] width 34 height 7
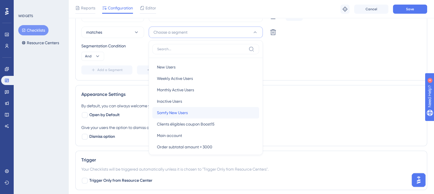
click at [184, 111] on span "Somfy New Users" at bounding box center [172, 112] width 31 height 7
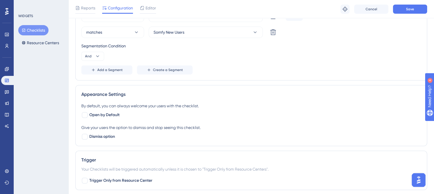
scroll to position [114, 0]
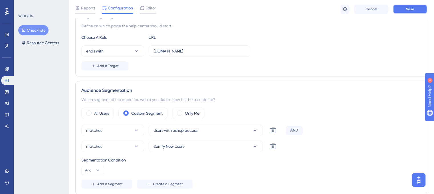
click at [402, 11] on button "Save" at bounding box center [410, 9] width 34 height 9
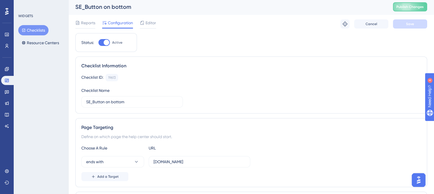
scroll to position [0, 0]
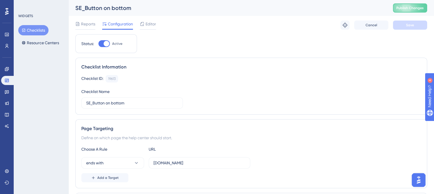
click at [40, 27] on button "Checklists" at bounding box center [33, 30] width 30 height 10
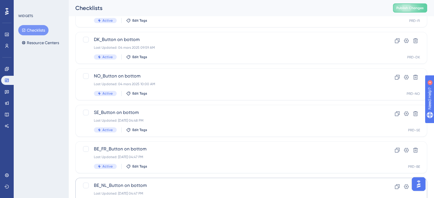
scroll to position [29, 0]
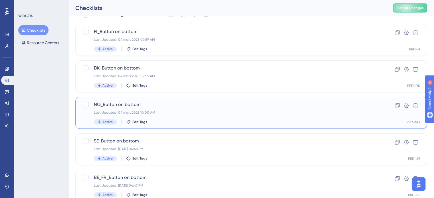
click at [113, 105] on span "NO_Button on bottom" at bounding box center [228, 104] width 269 height 7
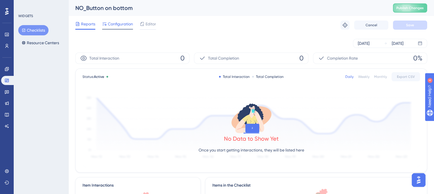
click at [119, 25] on span "Configuration" at bounding box center [120, 24] width 25 height 7
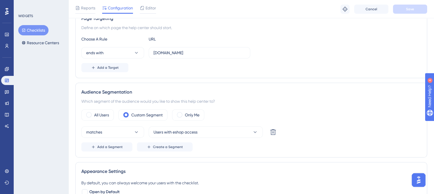
scroll to position [171, 0]
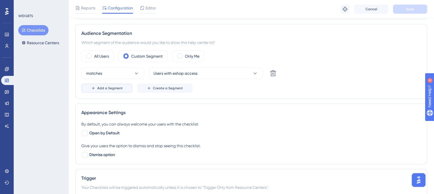
click at [119, 90] on span "Add a Segment" at bounding box center [109, 88] width 25 height 5
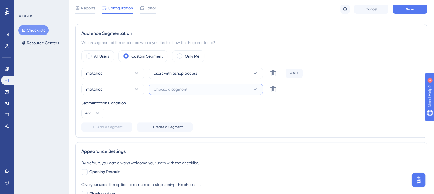
click at [180, 93] on button "Choose a segment" at bounding box center [206, 89] width 114 height 11
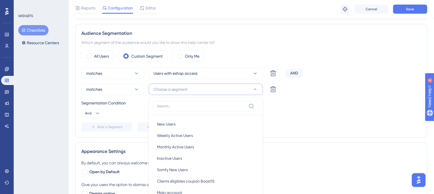
scroll to position [228, 0]
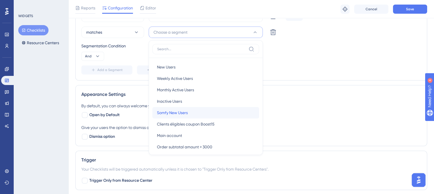
click at [184, 113] on span "Somfy New Users" at bounding box center [172, 112] width 31 height 7
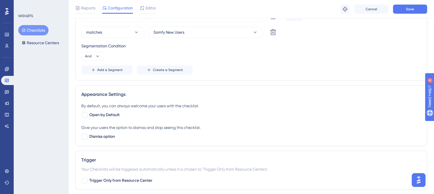
click at [328, 56] on div "Segmentation Condition And" at bounding box center [251, 52] width 340 height 18
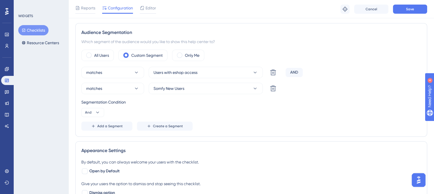
scroll to position [171, 0]
click at [405, 9] on button "Save" at bounding box center [410, 9] width 34 height 9
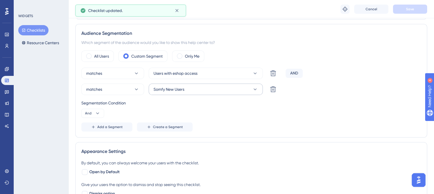
scroll to position [29, 0]
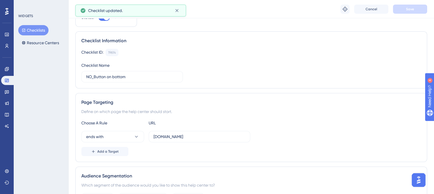
click at [29, 29] on button "Checklists" at bounding box center [33, 30] width 30 height 10
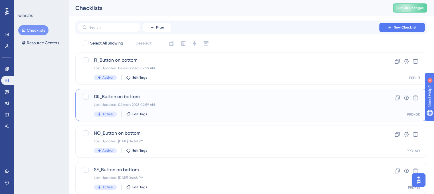
click at [103, 94] on span "DK_Button on bottom" at bounding box center [228, 96] width 269 height 7
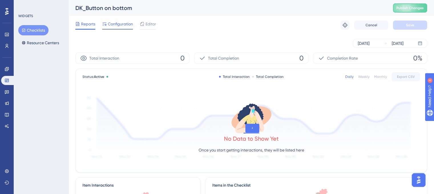
click at [118, 27] on span "Configuration" at bounding box center [120, 24] width 25 height 7
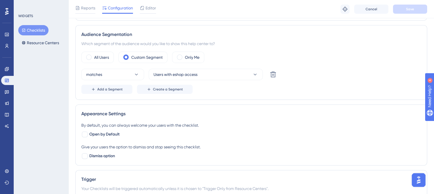
scroll to position [171, 0]
click at [126, 86] on button "Add a Segment" at bounding box center [106, 88] width 51 height 9
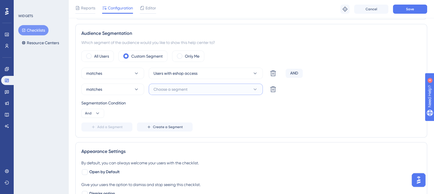
click at [185, 86] on span "Choose a segment" at bounding box center [171, 89] width 34 height 7
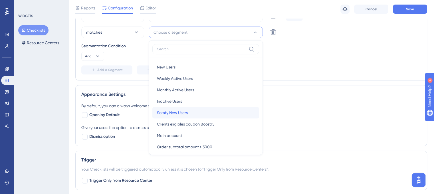
click at [190, 111] on div "Somfy New Users Somfy New Users" at bounding box center [206, 112] width 98 height 11
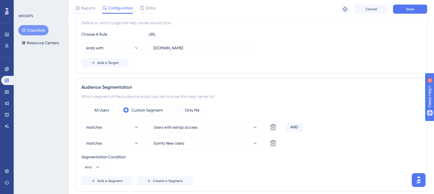
scroll to position [114, 0]
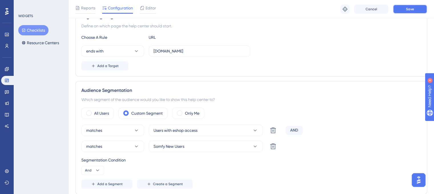
click at [404, 9] on button "Save" at bounding box center [410, 9] width 34 height 9
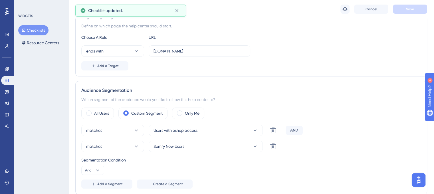
click at [29, 33] on button "Checklists" at bounding box center [33, 30] width 30 height 10
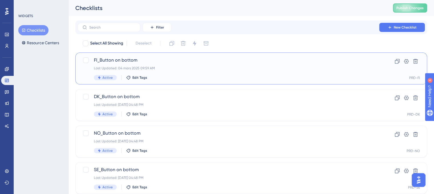
click at [113, 62] on span "FI_Button on bottom" at bounding box center [228, 60] width 269 height 7
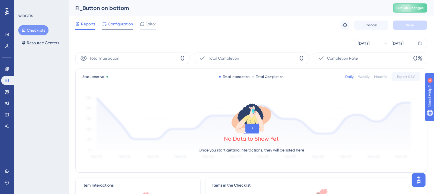
click at [112, 22] on span "Configuration" at bounding box center [120, 24] width 25 height 7
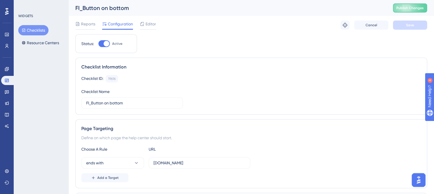
scroll to position [114, 0]
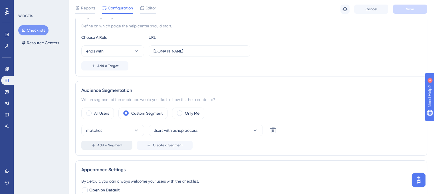
click at [111, 146] on span "Add a Segment" at bounding box center [109, 145] width 25 height 5
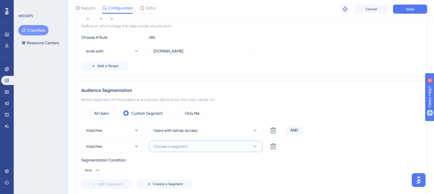
click at [173, 146] on span "Choose a segment" at bounding box center [171, 146] width 34 height 7
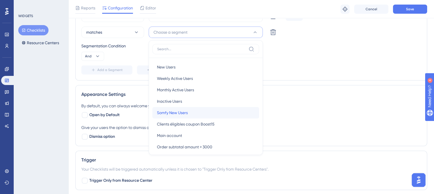
click at [183, 110] on span "Somfy New Users" at bounding box center [172, 112] width 31 height 7
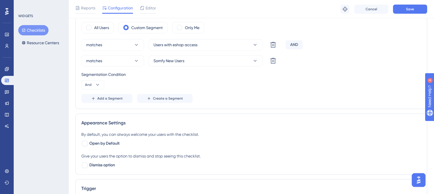
scroll to position [143, 0]
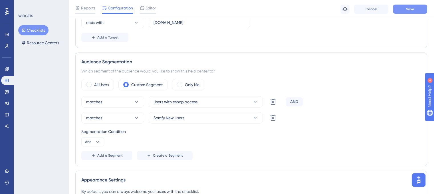
click at [404, 10] on button "Save" at bounding box center [410, 9] width 34 height 9
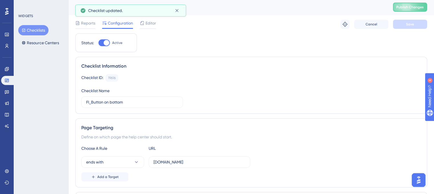
scroll to position [0, 0]
click at [37, 31] on button "Checklists" at bounding box center [33, 30] width 30 height 10
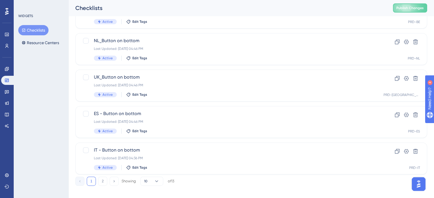
scroll to position [244, 0]
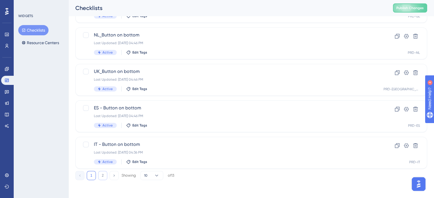
click at [101, 177] on button "2" at bounding box center [102, 175] width 9 height 9
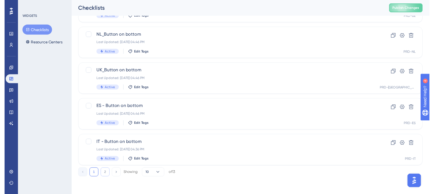
scroll to position [0, 0]
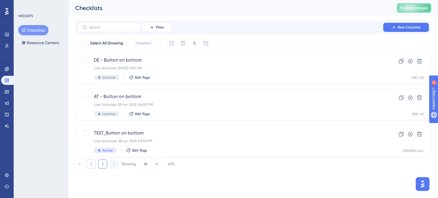
click at [91, 164] on button "1" at bounding box center [91, 164] width 9 height 9
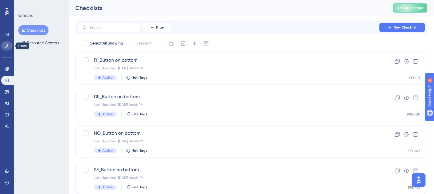
click at [8, 46] on icon at bounding box center [7, 46] width 5 height 5
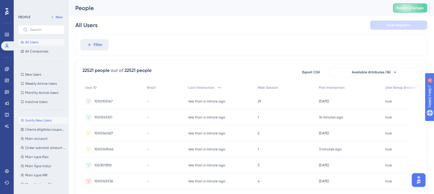
click at [41, 119] on span "Somfy New Users" at bounding box center [38, 120] width 27 height 5
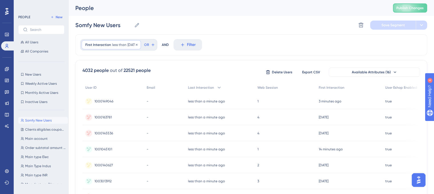
click at [101, 43] on span "First Interaction" at bounding box center [98, 45] width 26 height 5
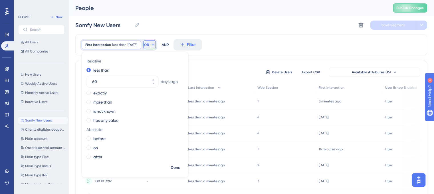
click at [149, 46] on span "OR" at bounding box center [146, 45] width 5 height 5
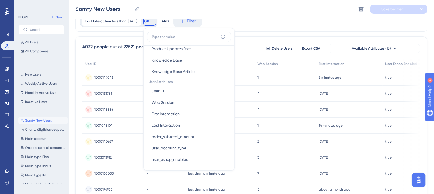
scroll to position [228, 0]
click at [180, 126] on span "Last Interaction" at bounding box center [166, 124] width 29 height 7
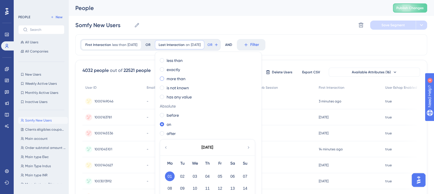
scroll to position [0, 0]
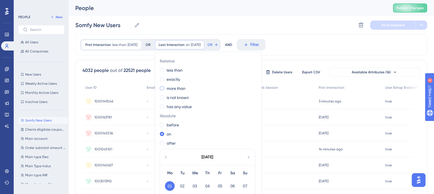
click at [184, 88] on label "more than" at bounding box center [176, 88] width 19 height 7
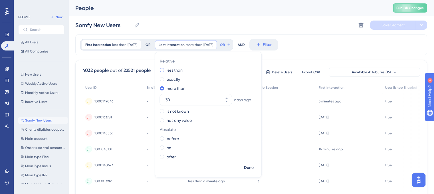
type input "30"
click at [251, 72] on div "less than" at bounding box center [207, 70] width 95 height 7
click at [215, 20] on div "Somfy New Users Somfy New Users Delete Segment Save Segment" at bounding box center [251, 25] width 352 height 18
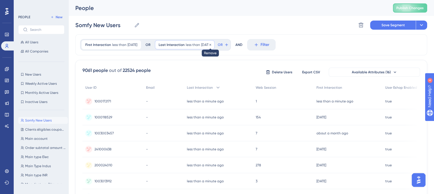
click at [212, 45] on icon at bounding box center [210, 44] width 3 height 3
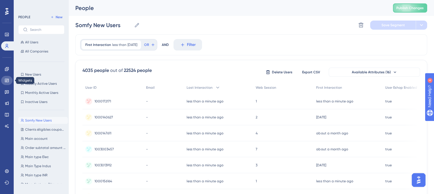
click at [6, 81] on icon at bounding box center [7, 80] width 5 height 5
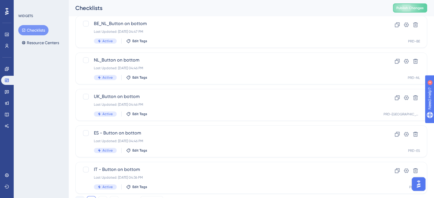
scroll to position [244, 0]
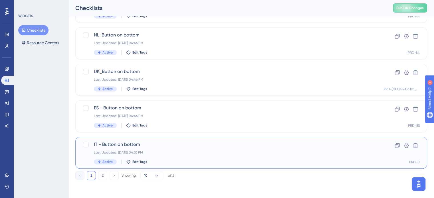
click at [118, 142] on span "IT - Button on bottom" at bounding box center [228, 144] width 269 height 7
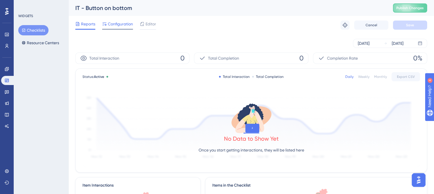
click at [114, 25] on span "Configuration" at bounding box center [120, 24] width 25 height 7
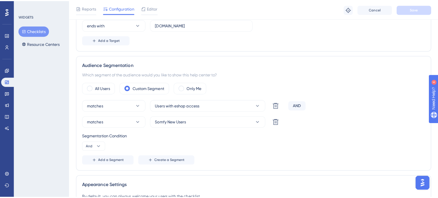
scroll to position [171, 0]
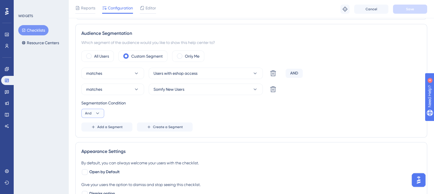
click at [96, 113] on icon at bounding box center [98, 113] width 6 height 6
click at [90, 141] on span "Or" at bounding box center [89, 141] width 5 height 7
click at [124, 128] on button "Add a Segment" at bounding box center [106, 126] width 51 height 9
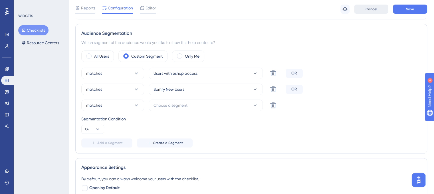
click at [369, 8] on span "Cancel" at bounding box center [372, 9] width 12 height 5
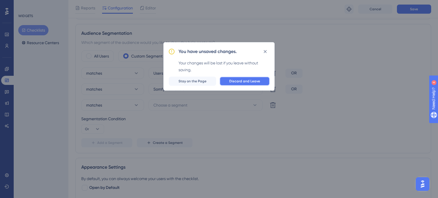
click at [246, 83] on span "Discard and Leave" at bounding box center [244, 81] width 31 height 5
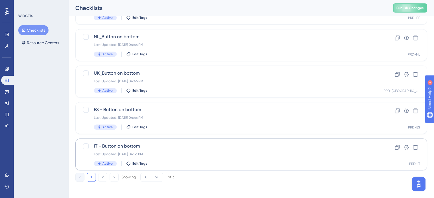
scroll to position [244, 0]
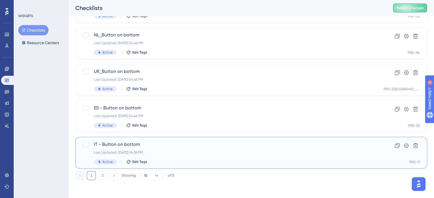
click at [125, 144] on span "IT - Button on bottom" at bounding box center [228, 144] width 269 height 7
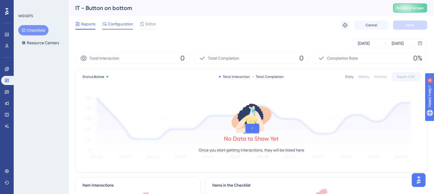
click at [119, 24] on span "Configuration" at bounding box center [120, 24] width 25 height 7
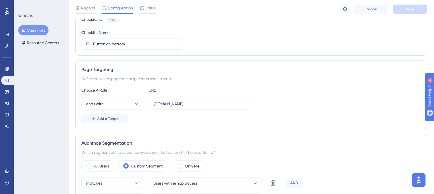
scroll to position [171, 0]
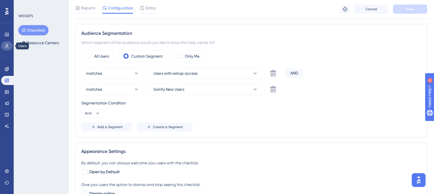
click at [5, 43] on link at bounding box center [6, 45] width 11 height 9
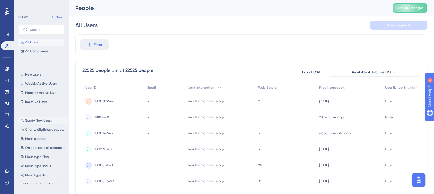
click at [38, 120] on span "Somfy New Users" at bounding box center [38, 120] width 27 height 5
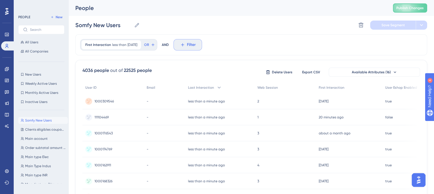
click at [184, 45] on icon at bounding box center [182, 44] width 3 height 3
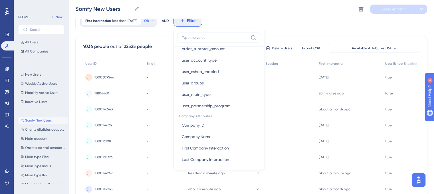
scroll to position [318, 0]
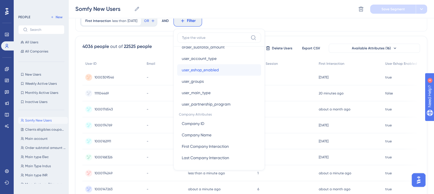
click at [210, 70] on span "user_eshop_enabled" at bounding box center [200, 70] width 37 height 7
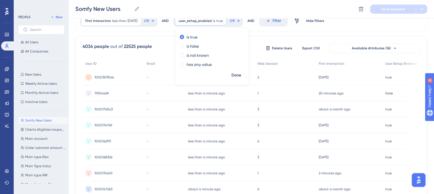
scroll to position [0, 0]
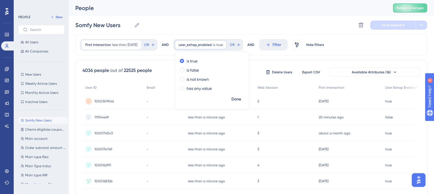
click at [247, 23] on div "Somfy New Users Somfy New Users Delete Segment Save Segment" at bounding box center [251, 25] width 352 height 18
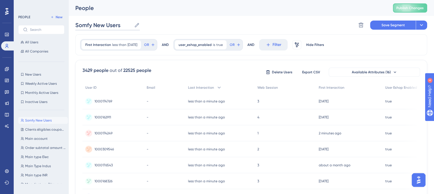
click at [123, 23] on input "Somfy New Users" at bounding box center [103, 25] width 57 height 8
click at [246, 25] on div "Somfy New Users with eshop access Somfy New Users with eshop access Delete Segm…" at bounding box center [251, 25] width 352 height 18
click at [88, 25] on input "Somfy New Users with eshop access" at bounding box center [128, 25] width 106 height 8
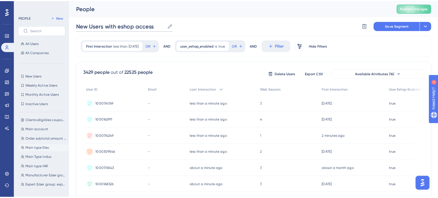
scroll to position [18, 0]
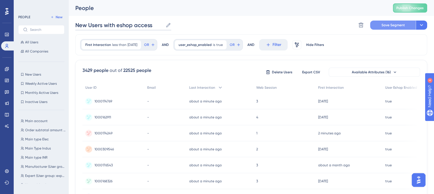
type input "New Users with eshop access"
click at [395, 25] on span "Save Segment" at bounding box center [393, 25] width 23 height 5
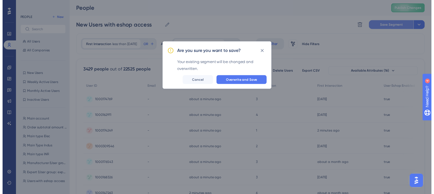
scroll to position [0, 0]
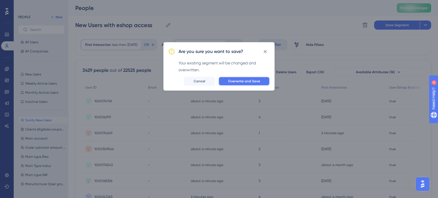
click at [236, 81] on span "Overwrite and Save" at bounding box center [244, 81] width 32 height 5
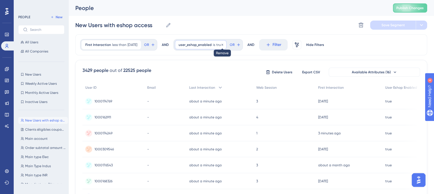
click at [223, 44] on icon at bounding box center [223, 45] width 2 height 2
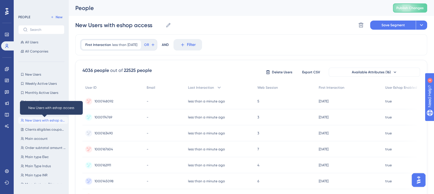
click at [45, 120] on span "New Users with eshop access" at bounding box center [45, 120] width 41 height 5
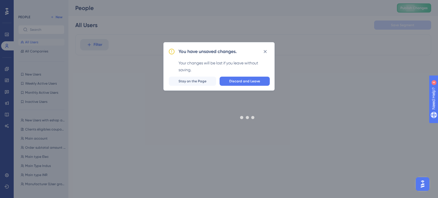
click at [243, 82] on div at bounding box center [247, 117] width 381 height 157
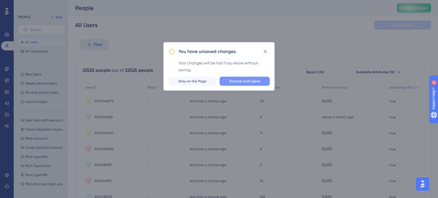
click at [240, 80] on span "Discard and Leave" at bounding box center [244, 81] width 31 height 5
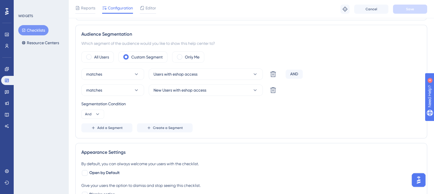
scroll to position [171, 0]
click at [6, 68] on icon at bounding box center [7, 69] width 4 height 4
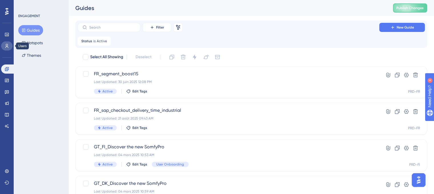
click at [10, 47] on link at bounding box center [6, 45] width 11 height 9
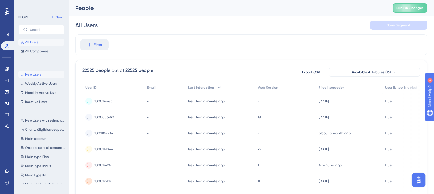
click at [31, 71] on button "New Users New Users" at bounding box center [41, 74] width 46 height 7
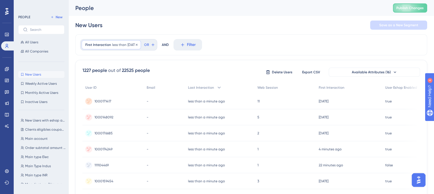
click at [132, 45] on span "[DATE]" at bounding box center [133, 45] width 10 height 5
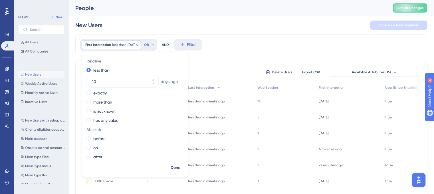
click at [94, 46] on span "First Interaction" at bounding box center [98, 45] width 26 height 5
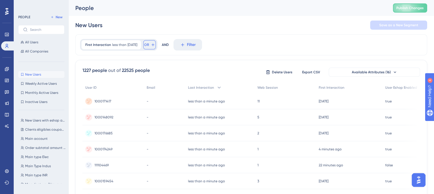
click at [149, 44] on span "OR" at bounding box center [146, 45] width 5 height 5
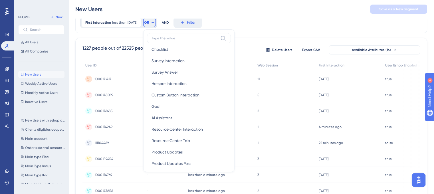
scroll to position [228, 0]
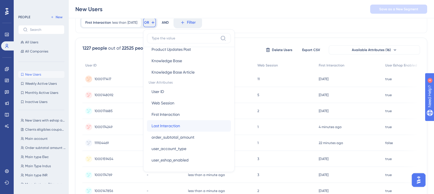
click at [176, 124] on span "Last Interaction" at bounding box center [166, 125] width 29 height 7
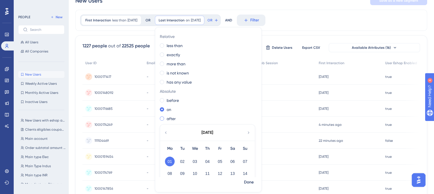
scroll to position [0, 0]
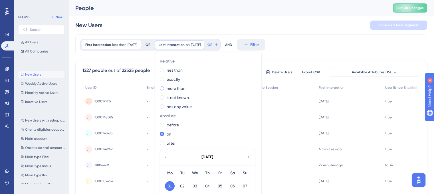
click at [164, 88] on span at bounding box center [162, 88] width 4 height 4
click at [166, 87] on input "radio" at bounding box center [166, 87] width 0 height 0
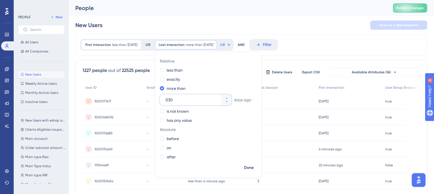
click at [176, 99] on input "030" at bounding box center [193, 99] width 55 height 7
type input "60"
click at [179, 29] on div "New Users Save as a New Segment" at bounding box center [251, 25] width 352 height 18
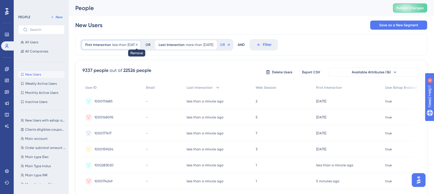
click at [138, 44] on icon at bounding box center [136, 44] width 3 height 3
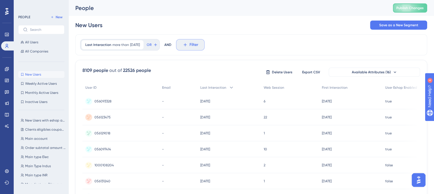
click at [188, 45] on icon at bounding box center [185, 44] width 5 height 5
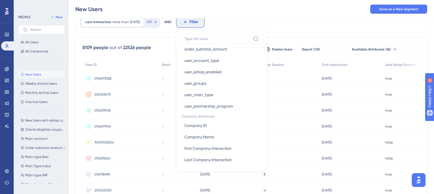
scroll to position [318, 0]
click at [214, 71] on span "user_eshop_enabled" at bounding box center [202, 71] width 37 height 7
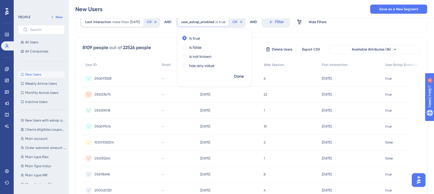
scroll to position [0, 0]
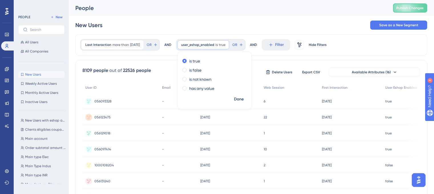
click at [106, 25] on div "New Users" at bounding box center [95, 25] width 41 height 8
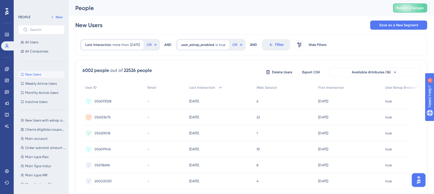
click at [87, 25] on div "New Users" at bounding box center [88, 25] width 27 height 8
click at [398, 25] on span "Save as a New Segment" at bounding box center [398, 25] width 39 height 5
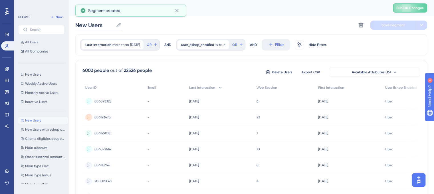
click at [96, 27] on input "New Users" at bounding box center [94, 25] width 38 height 8
drag, startPoint x: 87, startPoint y: 26, endPoint x: 69, endPoint y: 25, distance: 17.7
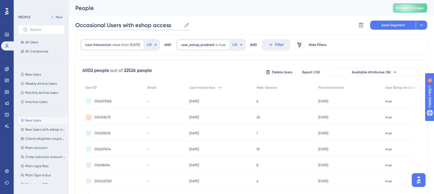
type input "Occasional Users with eshop access"
click at [9, 69] on link at bounding box center [6, 69] width 11 height 9
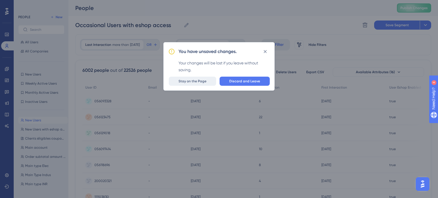
click at [200, 80] on span "Stay on the Page" at bounding box center [193, 81] width 28 height 5
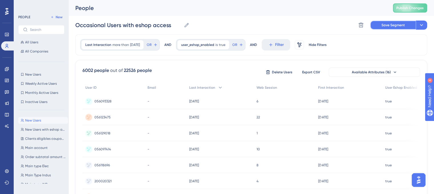
click at [394, 26] on span "Save Segment" at bounding box center [393, 25] width 23 height 5
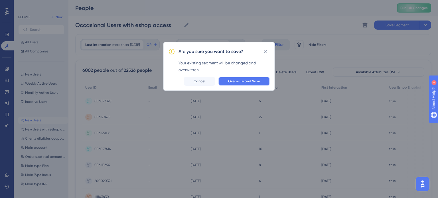
click at [253, 82] on span "Overwrite and Save" at bounding box center [244, 81] width 32 height 5
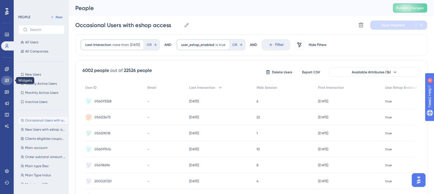
click at [6, 80] on icon at bounding box center [7, 80] width 5 height 5
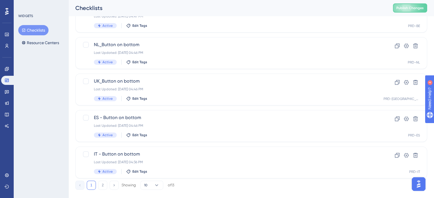
scroll to position [244, 0]
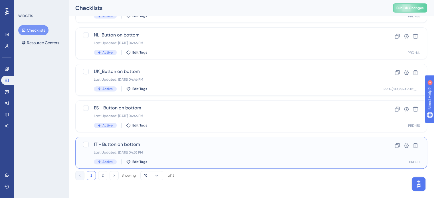
click at [119, 146] on span "IT - Button on bottom" at bounding box center [228, 144] width 269 height 7
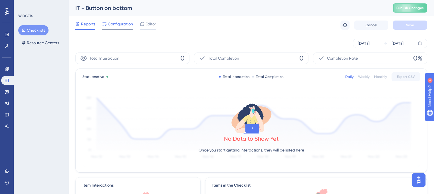
click at [122, 27] on span "Configuration" at bounding box center [120, 24] width 25 height 7
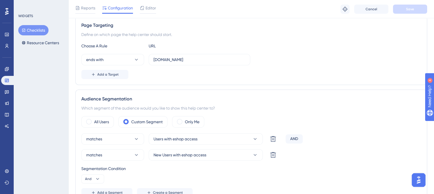
scroll to position [143, 0]
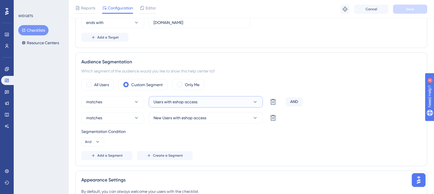
click at [254, 101] on icon at bounding box center [255, 102] width 3 height 2
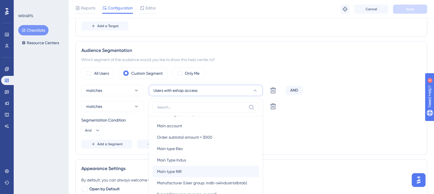
scroll to position [73, 0]
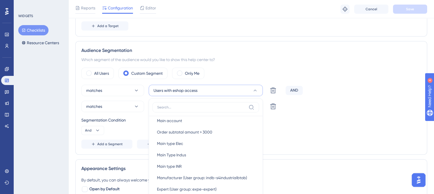
click at [337, 127] on div "Segmentation Condition And" at bounding box center [251, 126] width 340 height 18
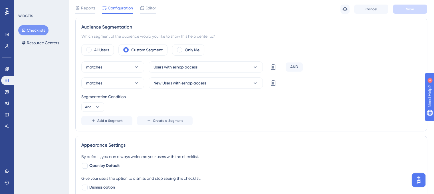
scroll to position [211, 0]
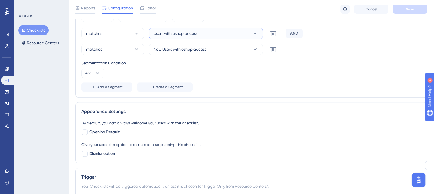
click at [258, 33] on button "Users with eshop access" at bounding box center [206, 33] width 114 height 11
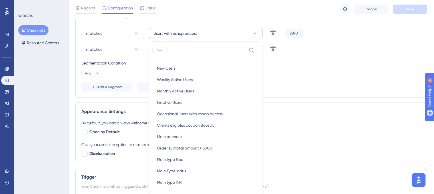
scroll to position [231, 0]
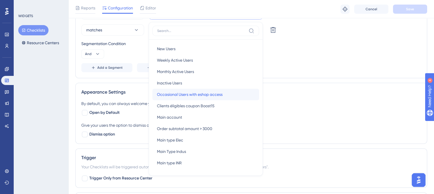
click at [201, 95] on span "Occasional Users with eshop access" at bounding box center [190, 94] width 66 height 7
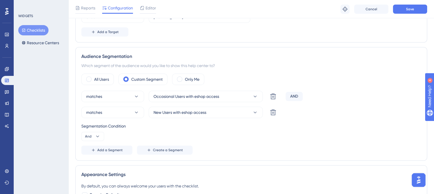
scroll to position [145, 0]
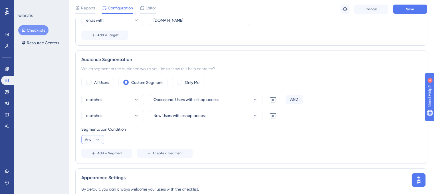
click at [89, 138] on span "And" at bounding box center [88, 139] width 7 height 5
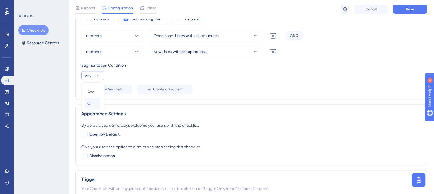
click at [92, 102] on div "Or Or" at bounding box center [92, 103] width 11 height 11
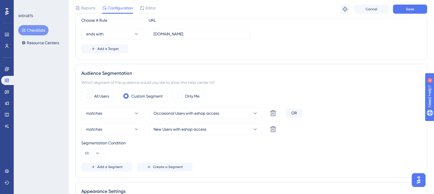
scroll to position [143, 0]
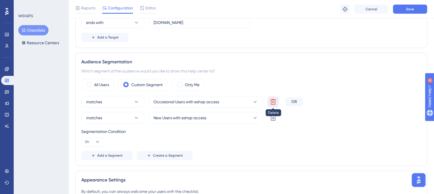
click at [273, 100] on icon at bounding box center [273, 101] width 7 height 7
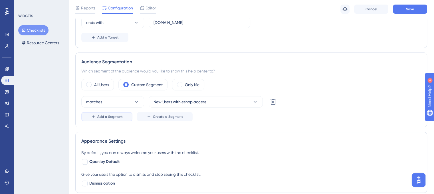
click at [102, 118] on span "Add a Segment" at bounding box center [109, 116] width 25 height 5
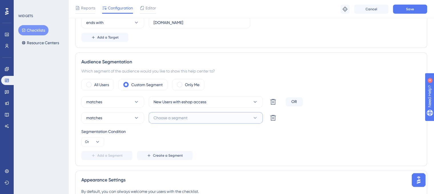
click at [164, 119] on span "Choose a segment" at bounding box center [171, 117] width 34 height 7
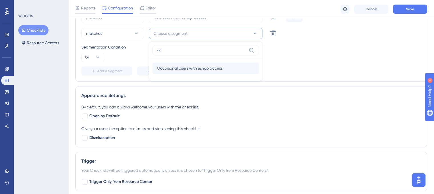
type input "oc"
click at [204, 67] on span "Occasional Users with eshop access" at bounding box center [190, 68] width 66 height 7
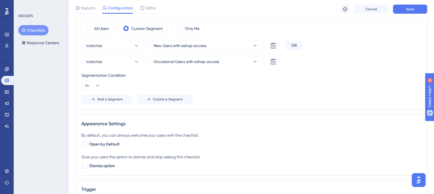
scroll to position [170, 0]
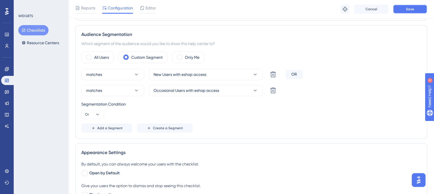
click at [406, 11] on button "Save" at bounding box center [410, 9] width 34 height 9
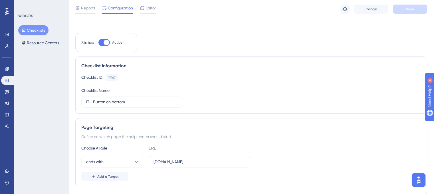
scroll to position [0, 0]
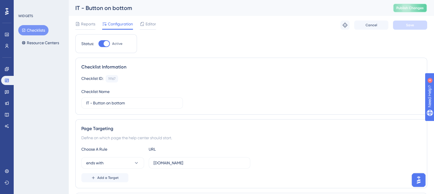
click at [413, 7] on span "Publish Changes" at bounding box center [409, 8] width 27 height 5
click at [5, 48] on icon at bounding box center [7, 46] width 5 height 5
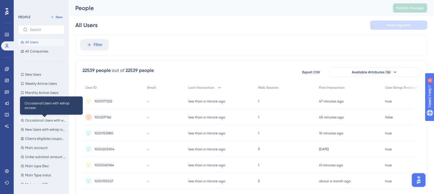
click at [38, 120] on span "Occasional Users with eshop access" at bounding box center [45, 120] width 41 height 5
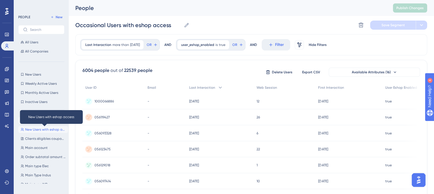
click at [38, 128] on span "New Users with eshop access" at bounding box center [45, 129] width 41 height 5
type input "New Users with eshop access"
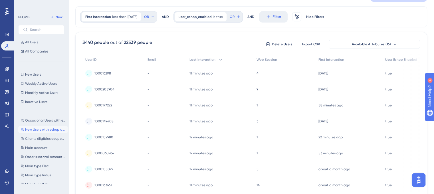
scroll to position [57, 0]
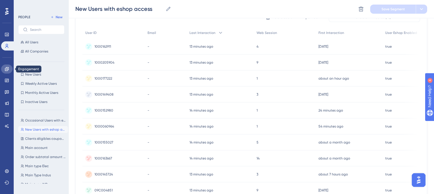
drag, startPoint x: 6, startPoint y: 67, endPoint x: 362, endPoint y: 1, distance: 361.3
click at [6, 67] on icon at bounding box center [7, 69] width 5 height 5
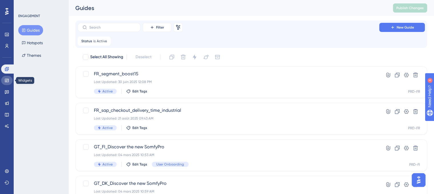
drag, startPoint x: 7, startPoint y: 81, endPoint x: 75, endPoint y: 106, distance: 72.6
click at [7, 81] on icon at bounding box center [7, 80] width 5 height 5
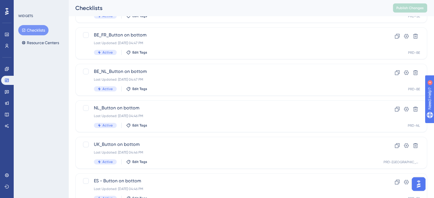
scroll to position [244, 0]
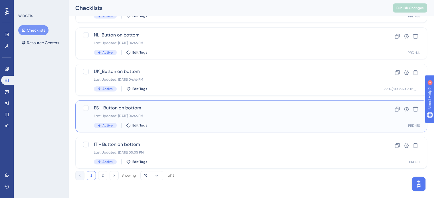
click at [118, 109] on span "ES - Button on bottom" at bounding box center [228, 108] width 269 height 7
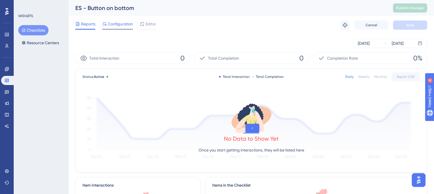
click at [115, 26] on span "Configuration" at bounding box center [120, 24] width 25 height 7
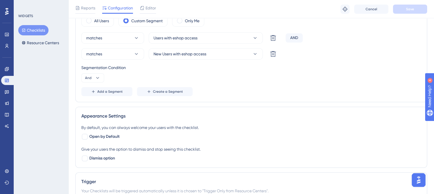
scroll to position [143, 0]
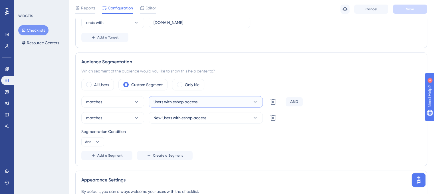
click at [190, 104] on span "Users with eshop access" at bounding box center [176, 101] width 44 height 7
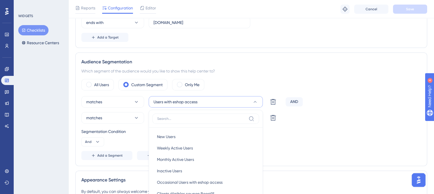
scroll to position [212, 0]
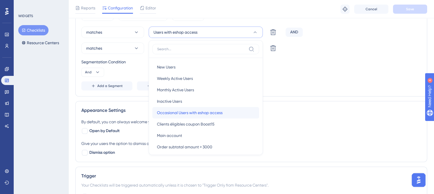
click at [193, 112] on span "Occasional Users with eshop access" at bounding box center [190, 112] width 66 height 7
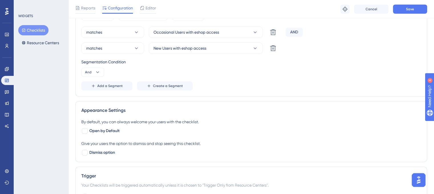
click at [292, 31] on div "AND" at bounding box center [294, 32] width 17 height 9
click at [89, 72] on span "And" at bounding box center [88, 72] width 7 height 5
click at [92, 100] on div "Or Or" at bounding box center [92, 99] width 11 height 11
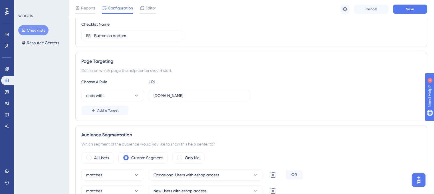
scroll to position [0, 0]
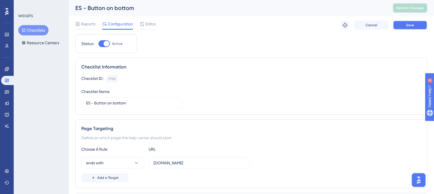
click at [402, 27] on button "Save" at bounding box center [410, 25] width 34 height 9
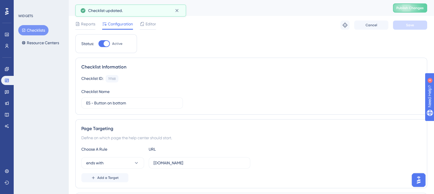
click at [35, 31] on button "Checklists" at bounding box center [33, 30] width 30 height 10
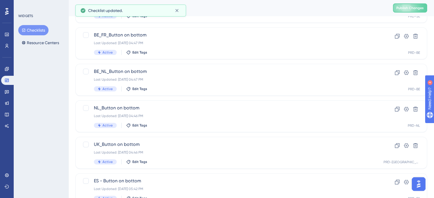
scroll to position [244, 0]
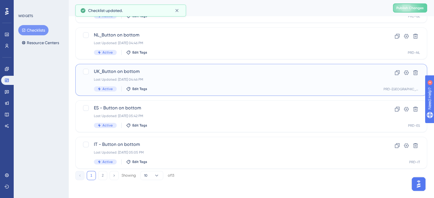
click at [109, 72] on span "UK_Button on bottom" at bounding box center [228, 71] width 269 height 7
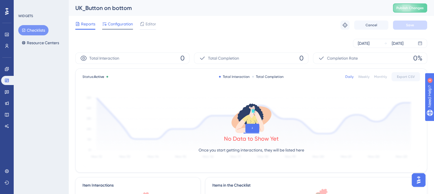
click at [116, 24] on span "Configuration" at bounding box center [120, 24] width 25 height 7
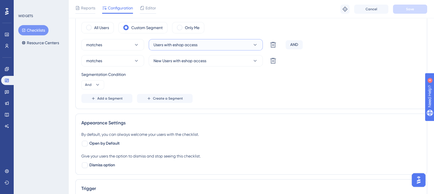
click at [202, 39] on button "Users with eshop access" at bounding box center [206, 44] width 114 height 11
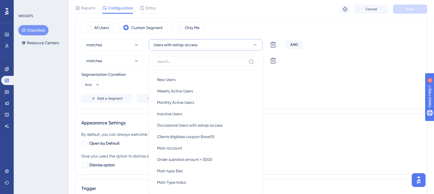
scroll to position [226, 0]
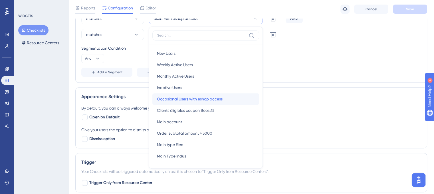
click at [194, 96] on span "Occasional Users with eshop access" at bounding box center [190, 99] width 66 height 7
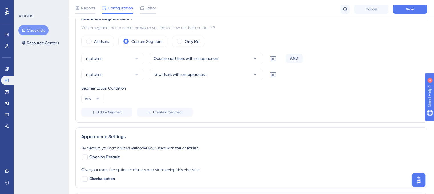
scroll to position [169, 0]
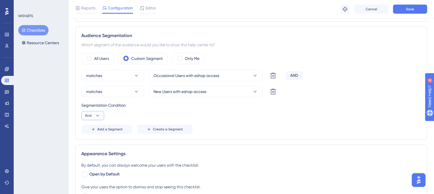
click at [94, 115] on button "And" at bounding box center [92, 115] width 23 height 9
click at [90, 141] on span "Or" at bounding box center [89, 143] width 5 height 7
click at [294, 121] on div "matches Occasional Users with eshop access Delete OR matches New Users with esh…" at bounding box center [251, 102] width 340 height 64
click at [405, 11] on button "Save" at bounding box center [410, 9] width 34 height 9
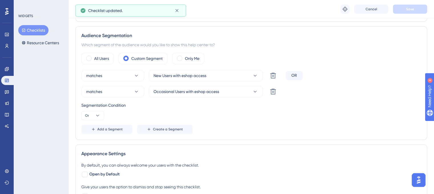
scroll to position [83, 0]
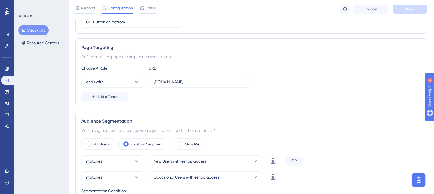
click at [39, 31] on button "Checklists" at bounding box center [33, 30] width 30 height 10
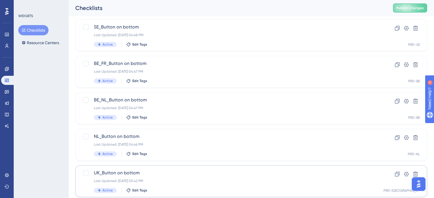
scroll to position [244, 0]
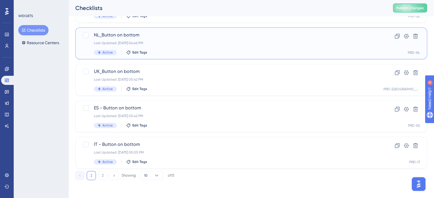
click at [119, 36] on span "NL_Button on bottom" at bounding box center [228, 35] width 269 height 7
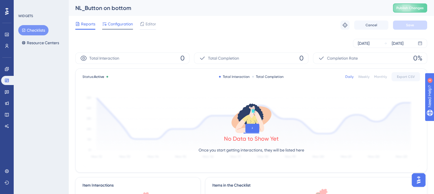
click at [118, 25] on span "Configuration" at bounding box center [120, 24] width 25 height 7
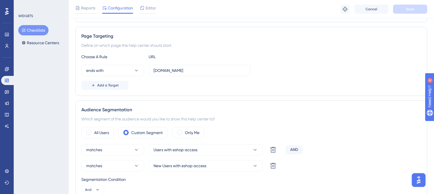
scroll to position [171, 0]
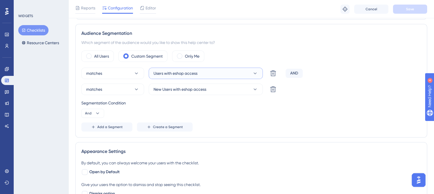
click at [178, 76] on span "Users with eshop access" at bounding box center [176, 73] width 44 height 7
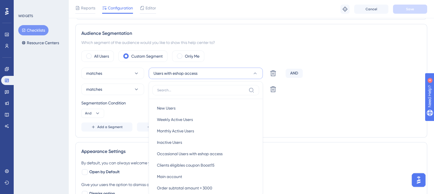
scroll to position [212, 0]
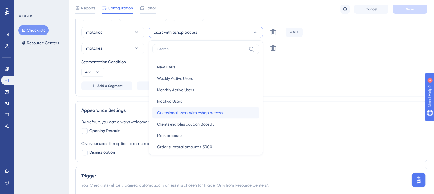
click at [178, 113] on span "Occasional Users with eshop access" at bounding box center [190, 112] width 66 height 7
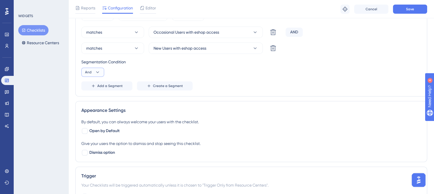
click at [91, 71] on button "And" at bounding box center [92, 72] width 23 height 9
click at [93, 100] on div "Or Or" at bounding box center [92, 99] width 11 height 11
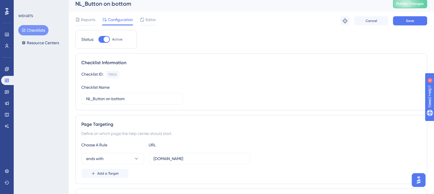
scroll to position [0, 0]
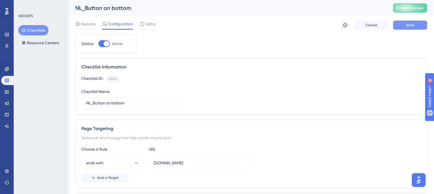
click at [405, 24] on button "Save" at bounding box center [410, 25] width 34 height 9
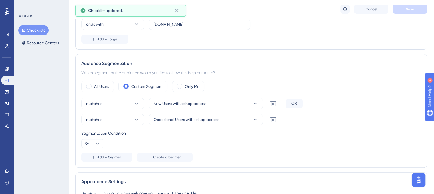
scroll to position [143, 0]
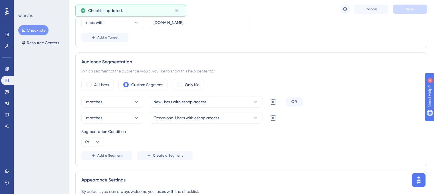
click at [35, 33] on button "Checklists" at bounding box center [33, 30] width 30 height 10
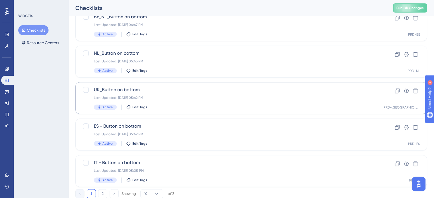
scroll to position [216, 0]
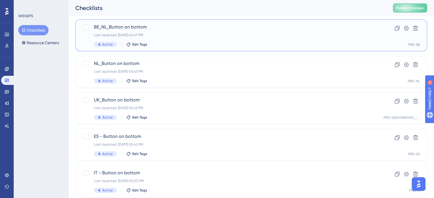
click at [124, 28] on span "BE_NL_Button on bottom" at bounding box center [228, 27] width 269 height 7
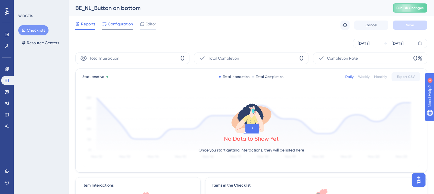
click at [115, 23] on span "Configuration" at bounding box center [120, 24] width 25 height 7
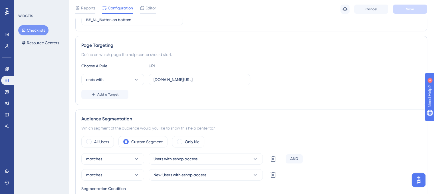
scroll to position [143, 0]
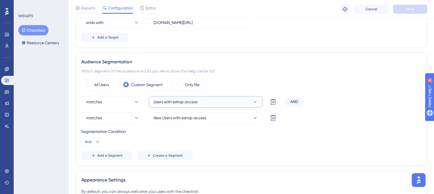
click at [163, 106] on button "Users with eshop access" at bounding box center [206, 101] width 114 height 11
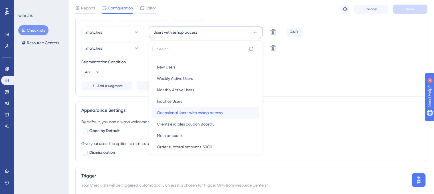
click at [172, 110] on span "Occasional Users with eshop access" at bounding box center [190, 112] width 66 height 7
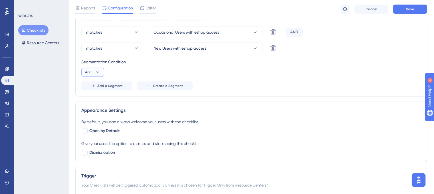
click at [95, 71] on icon at bounding box center [98, 72] width 6 height 6
click at [92, 98] on div "Or Or" at bounding box center [92, 99] width 11 height 11
click at [401, 11] on button "Save" at bounding box center [410, 9] width 34 height 9
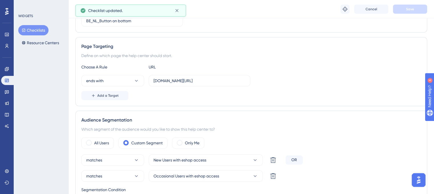
scroll to position [143, 0]
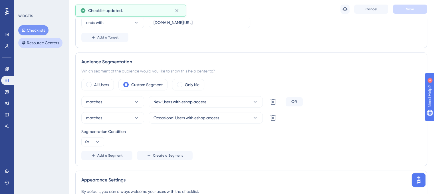
drag, startPoint x: 33, startPoint y: 27, endPoint x: 59, endPoint y: 44, distance: 31.4
click at [33, 28] on button "Checklists" at bounding box center [33, 30] width 30 height 10
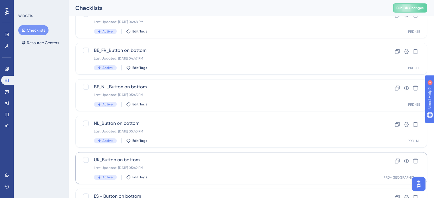
scroll to position [143, 0]
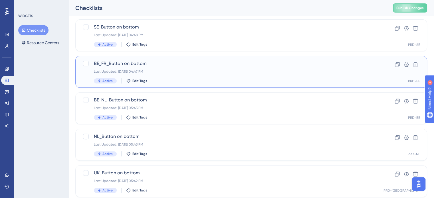
click at [111, 61] on span "BE_FR_Button on bottom" at bounding box center [228, 63] width 269 height 7
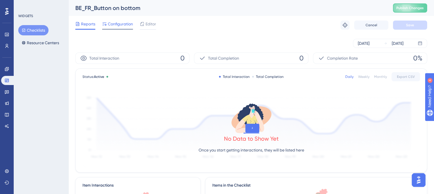
click at [114, 23] on span "Configuration" at bounding box center [120, 24] width 25 height 7
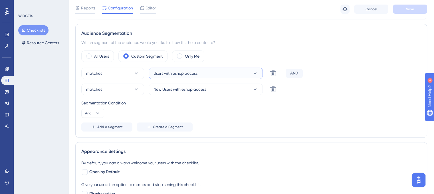
click at [184, 73] on span "Users with eshop access" at bounding box center [176, 73] width 44 height 7
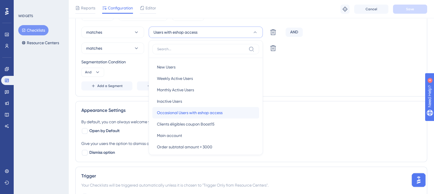
click at [184, 109] on span "Occasional Users with eshop access" at bounding box center [190, 112] width 66 height 7
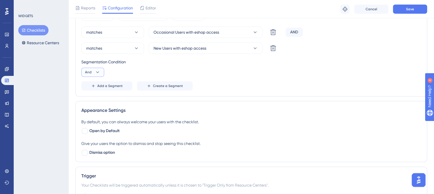
click at [96, 71] on icon at bounding box center [98, 72] width 6 height 6
click at [91, 100] on span "Or" at bounding box center [89, 99] width 5 height 7
click at [404, 10] on button "Save" at bounding box center [410, 9] width 34 height 9
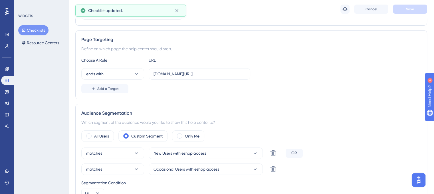
scroll to position [127, 0]
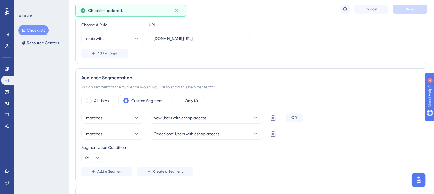
click at [34, 30] on button "Checklists" at bounding box center [33, 30] width 30 height 10
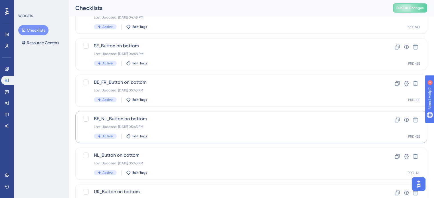
scroll to position [114, 0]
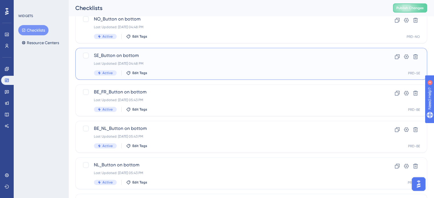
click at [116, 57] on span "SE_Button on bottom" at bounding box center [228, 55] width 269 height 7
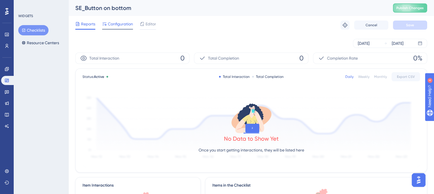
click at [118, 24] on span "Configuration" at bounding box center [120, 24] width 25 height 7
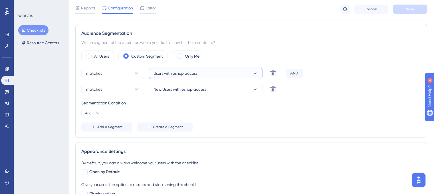
click at [165, 74] on span "Users with eshop access" at bounding box center [176, 73] width 44 height 7
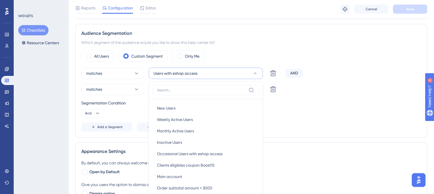
scroll to position [212, 0]
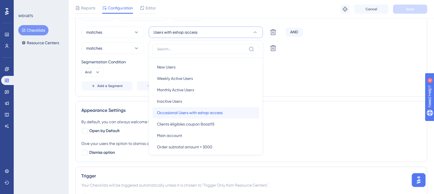
click at [176, 113] on span "Occasional Users with eshop access" at bounding box center [190, 112] width 66 height 7
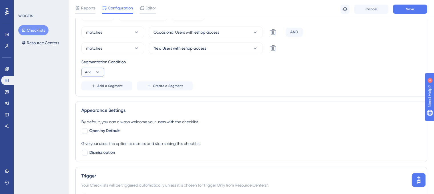
click at [96, 71] on icon at bounding box center [98, 72] width 6 height 6
click at [96, 97] on div "Or Or" at bounding box center [92, 99] width 11 height 11
click at [411, 11] on span "Save" at bounding box center [410, 9] width 8 height 5
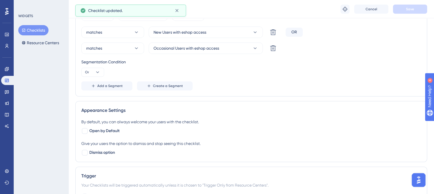
click at [31, 29] on button "Checklists" at bounding box center [33, 30] width 30 height 10
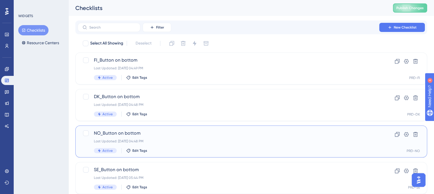
click at [129, 132] on span "NO_Button on bottom" at bounding box center [228, 133] width 269 height 7
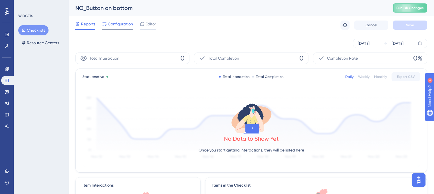
click at [114, 23] on span "Configuration" at bounding box center [120, 24] width 25 height 7
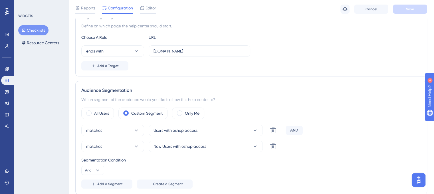
scroll to position [171, 0]
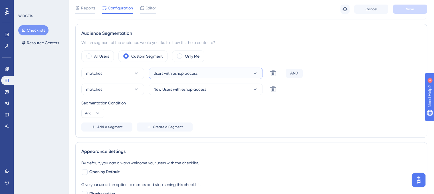
click at [182, 74] on span "Users with eshop access" at bounding box center [176, 73] width 44 height 7
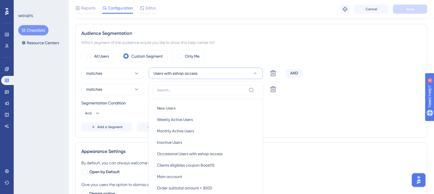
scroll to position [211, 0]
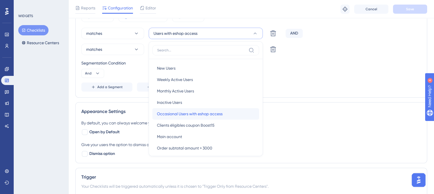
click at [179, 114] on span "Occasional Users with eshop access" at bounding box center [190, 113] width 66 height 7
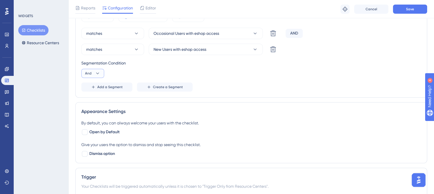
click at [91, 74] on span "And" at bounding box center [88, 73] width 7 height 5
click at [95, 100] on div "Or Or" at bounding box center [92, 100] width 11 height 11
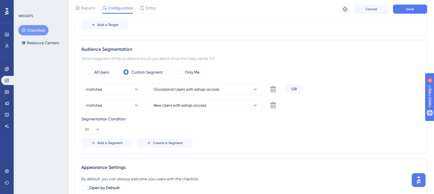
scroll to position [154, 0]
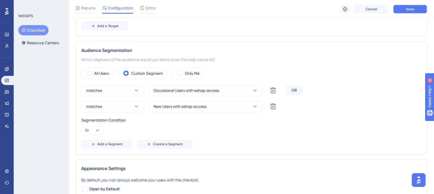
click at [406, 11] on span "Save" at bounding box center [410, 9] width 8 height 5
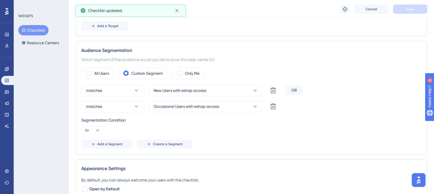
click at [28, 32] on button "Checklists" at bounding box center [33, 30] width 30 height 10
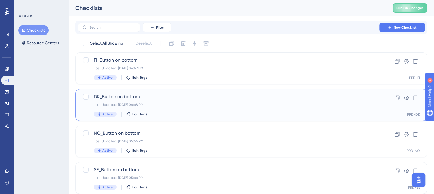
click at [128, 99] on span "DK_Button on bottom" at bounding box center [228, 96] width 269 height 7
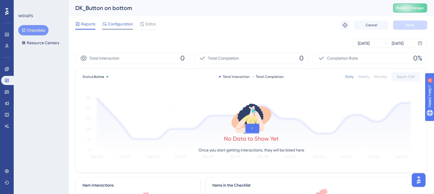
click at [112, 24] on span "Configuration" at bounding box center [120, 24] width 25 height 7
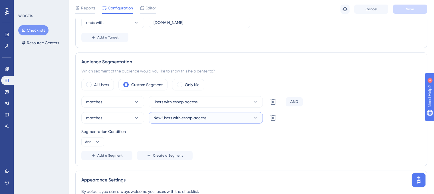
click at [181, 116] on span "New Users with eshop access" at bounding box center [180, 117] width 53 height 7
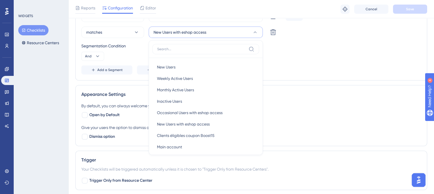
click at [185, 35] on span "New Users with eshop access" at bounding box center [180, 32] width 53 height 7
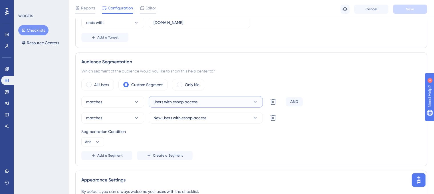
click at [188, 104] on span "Users with eshop access" at bounding box center [176, 101] width 44 height 7
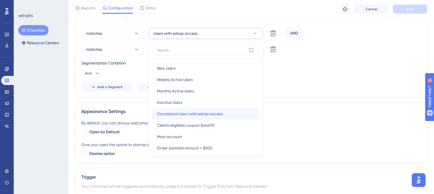
click at [186, 110] on span "Occasional Users with eshop access" at bounding box center [190, 113] width 66 height 7
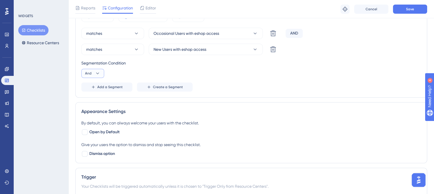
click at [95, 72] on icon at bounding box center [98, 74] width 6 height 6
click at [92, 100] on div "Or Or" at bounding box center [92, 100] width 11 height 11
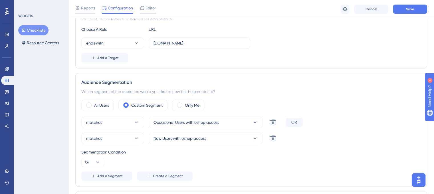
scroll to position [69, 0]
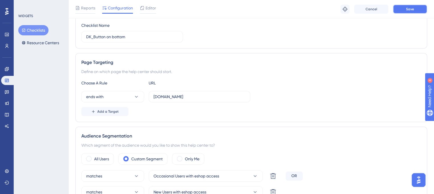
click at [405, 9] on button "Save" at bounding box center [410, 9] width 34 height 9
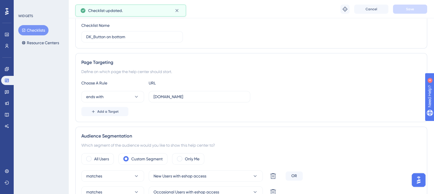
click at [34, 29] on button "Checklists" at bounding box center [33, 30] width 30 height 10
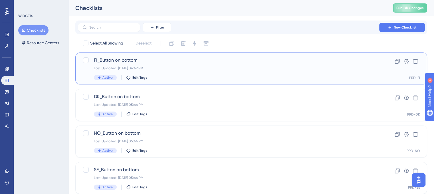
click at [113, 59] on span "FI_Button on bottom" at bounding box center [228, 60] width 269 height 7
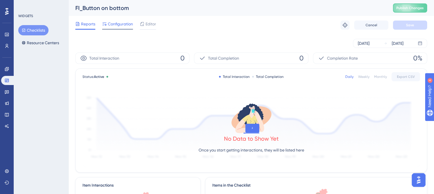
click at [116, 23] on span "Configuration" at bounding box center [120, 24] width 25 height 7
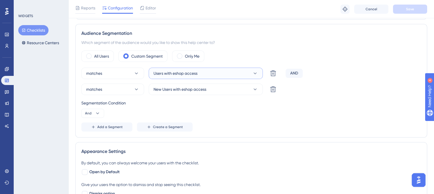
click at [178, 71] on span "Users with eshop access" at bounding box center [176, 73] width 44 height 7
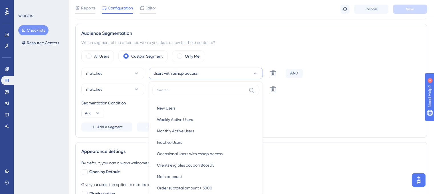
scroll to position [212, 0]
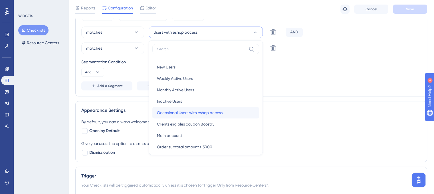
click at [180, 113] on span "Occasional Users with eshop access" at bounding box center [190, 112] width 66 height 7
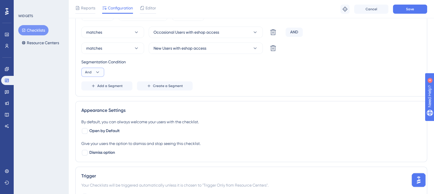
click at [89, 72] on span "And" at bounding box center [88, 72] width 7 height 5
click at [92, 99] on div "Or Or" at bounding box center [92, 99] width 11 height 11
click at [406, 9] on span "Save" at bounding box center [410, 9] width 8 height 5
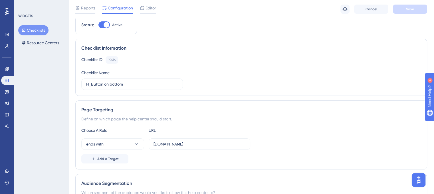
scroll to position [0, 0]
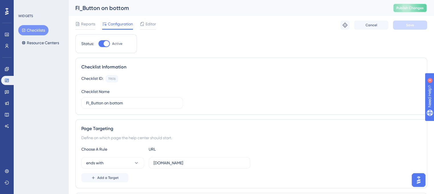
click at [411, 11] on button "Publish Changes" at bounding box center [410, 7] width 34 height 9
